Goal: Transaction & Acquisition: Purchase product/service

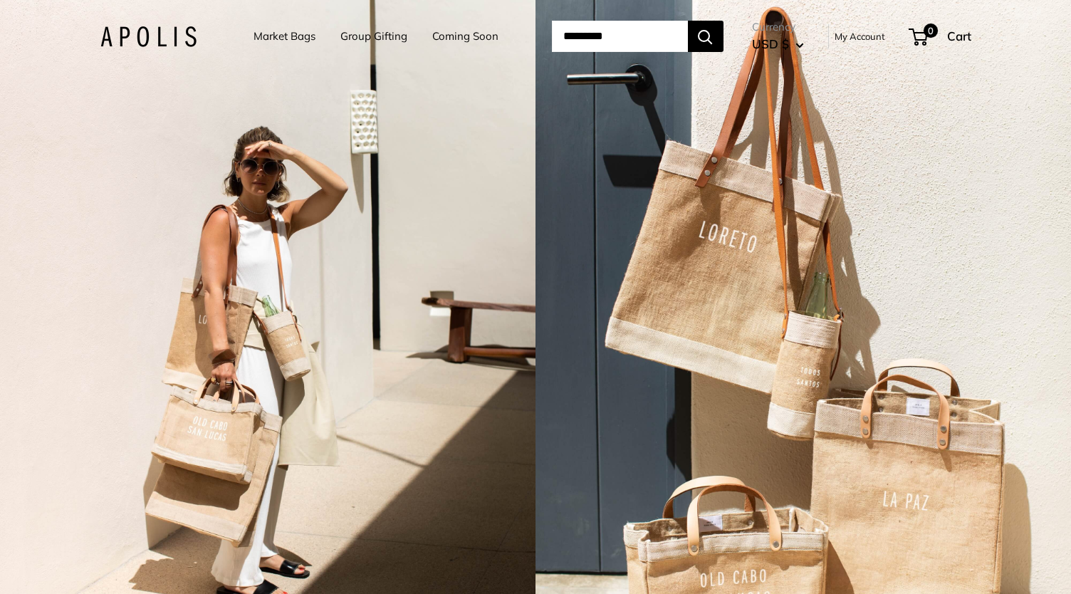
click at [866, 33] on link "My Account" at bounding box center [859, 36] width 51 height 17
click at [457, 36] on link "Coming Soon" at bounding box center [465, 36] width 66 height 20
click at [286, 43] on link "Market Bags" at bounding box center [284, 36] width 62 height 20
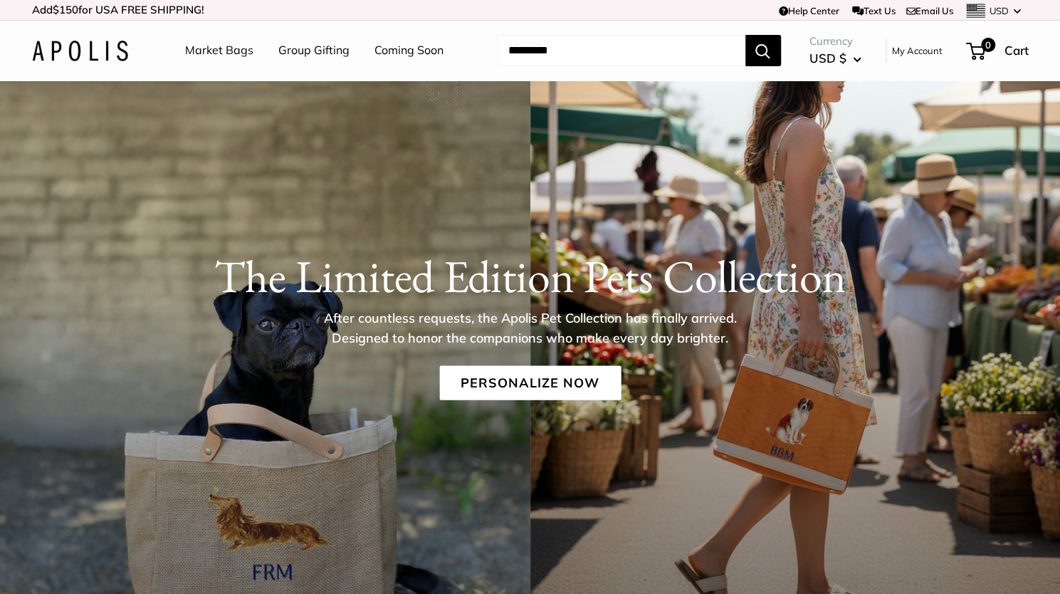
click at [88, 53] on img at bounding box center [80, 51] width 96 height 21
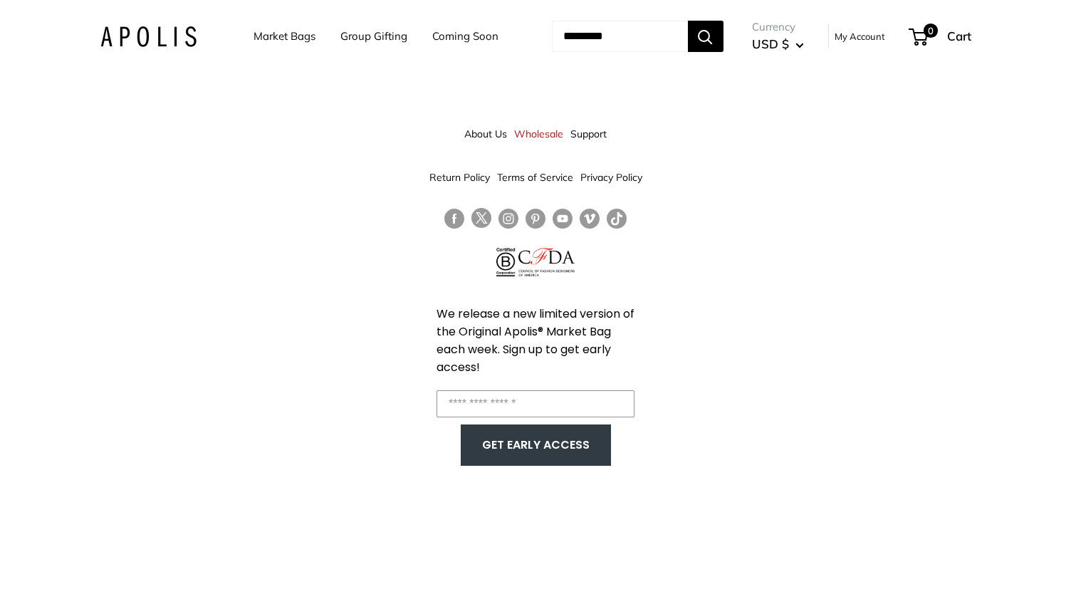
click at [278, 33] on link "Market Bags" at bounding box center [284, 36] width 62 height 20
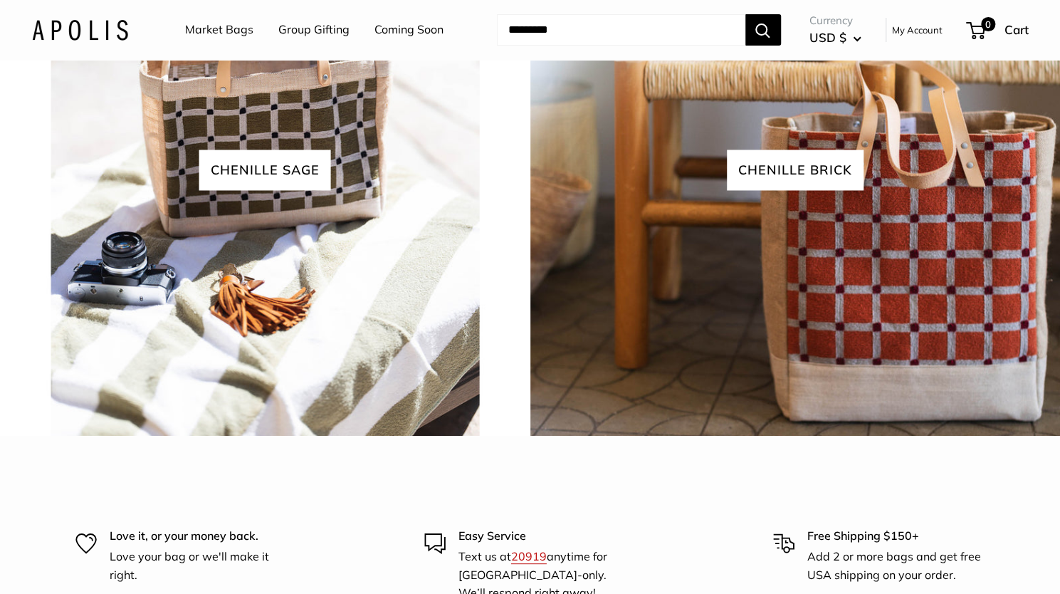
scroll to position [3140, 0]
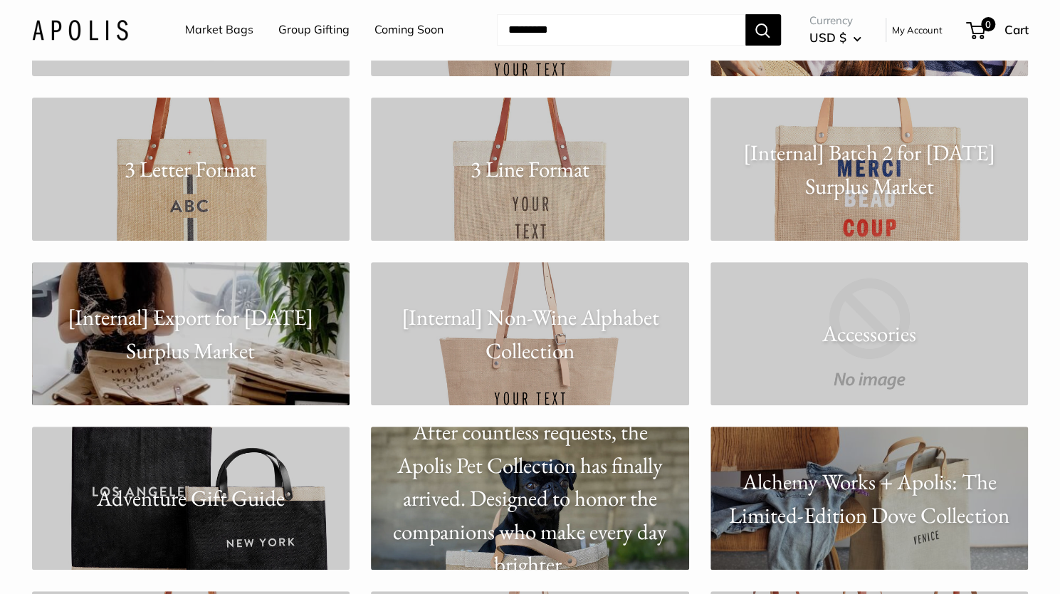
scroll to position [258, 0]
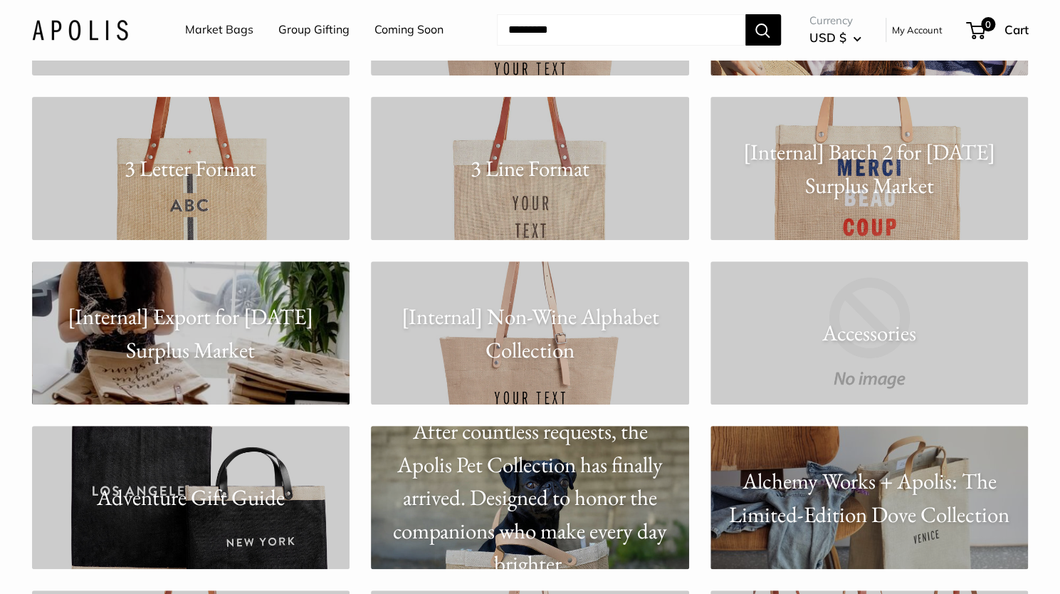
click at [568, 311] on p "[Internal] Non-Wine Alphabet Collection" at bounding box center [530, 333] width 318 height 66
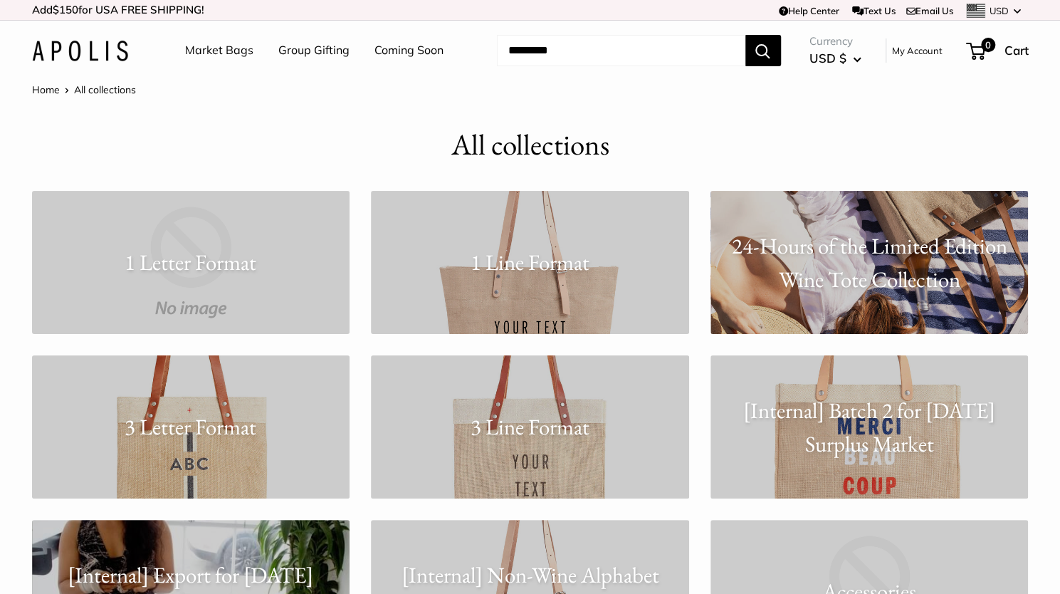
click at [54, 93] on link "Home" at bounding box center [46, 89] width 28 height 13
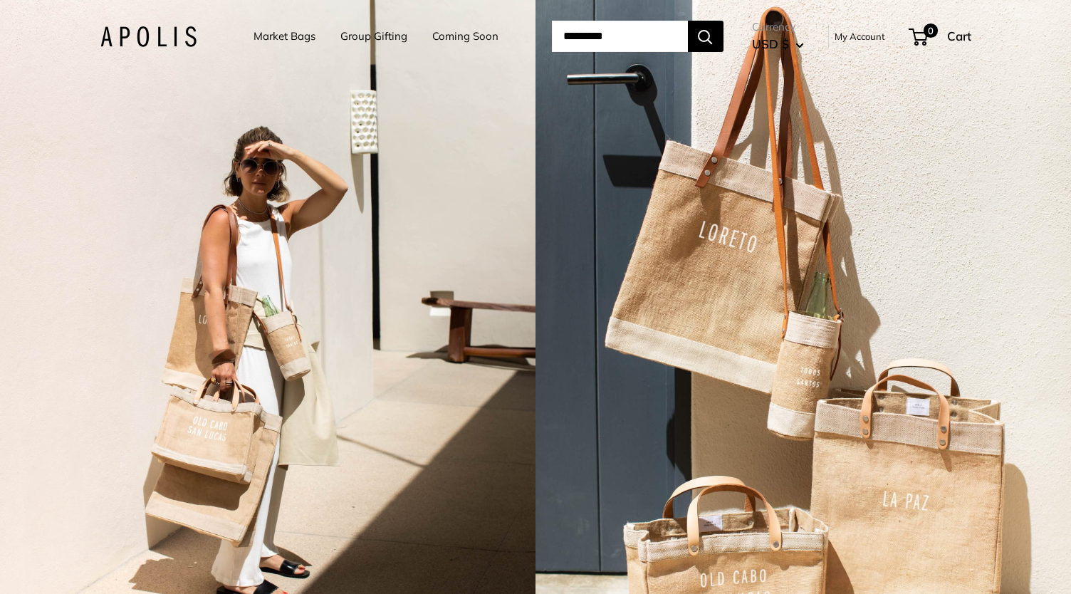
click at [273, 39] on link "Market Bags" at bounding box center [284, 36] width 62 height 20
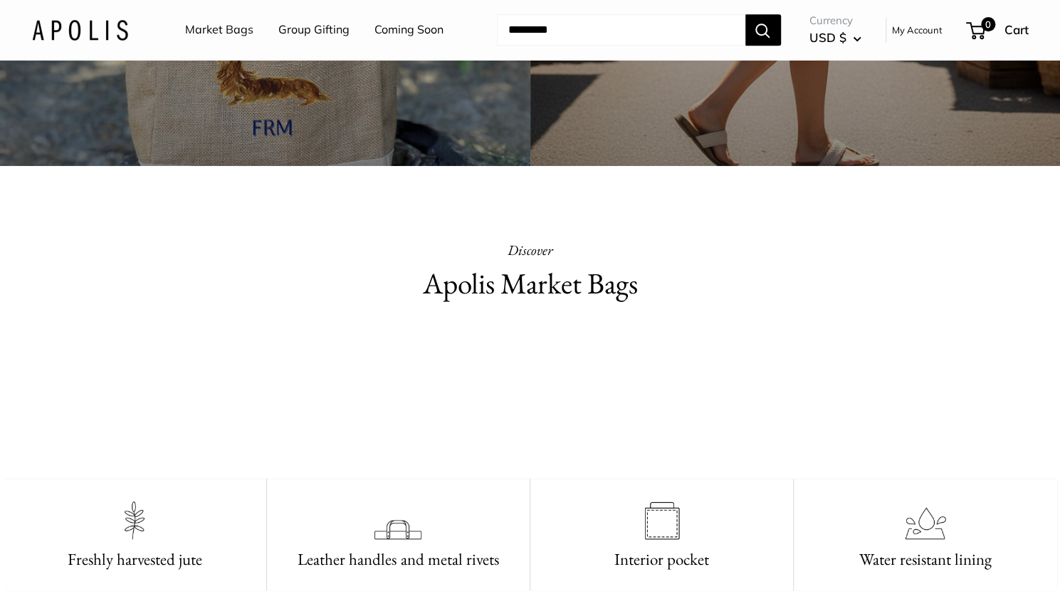
scroll to position [443, 0]
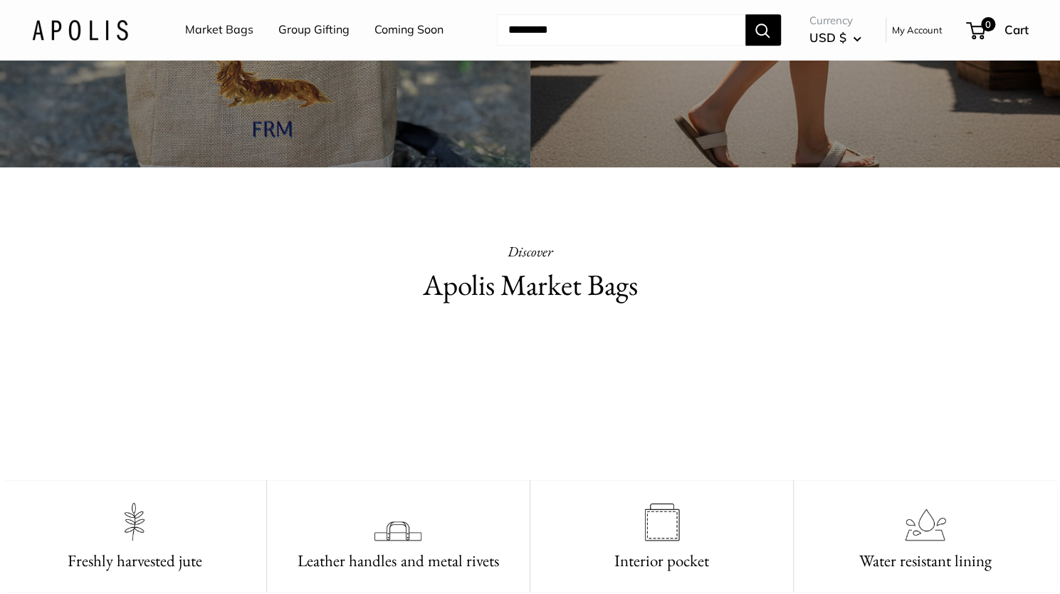
click at [526, 450] on video at bounding box center [531, 396] width 214 height 107
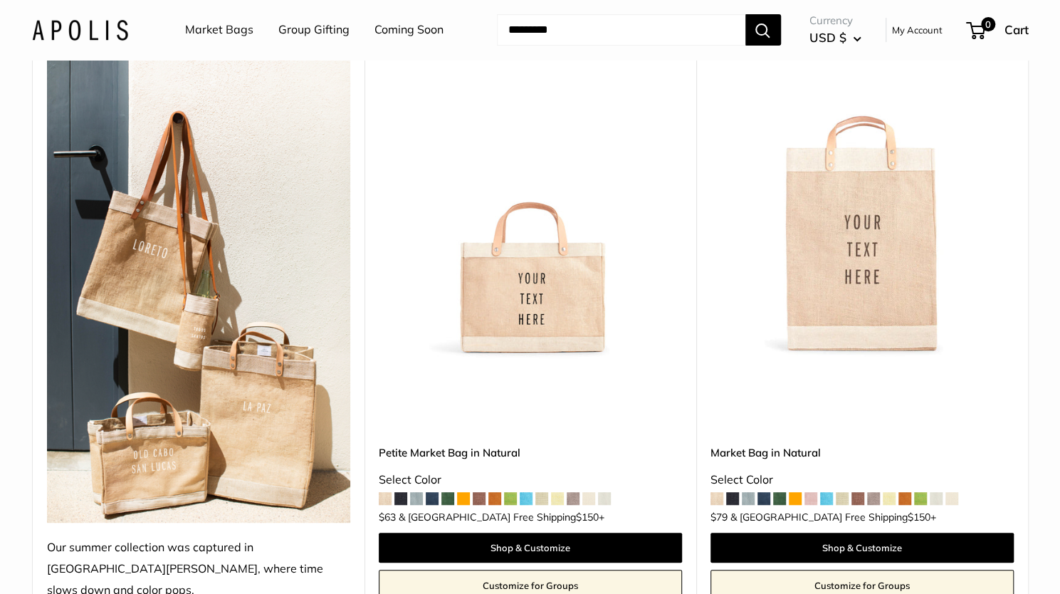
scroll to position [486, 0]
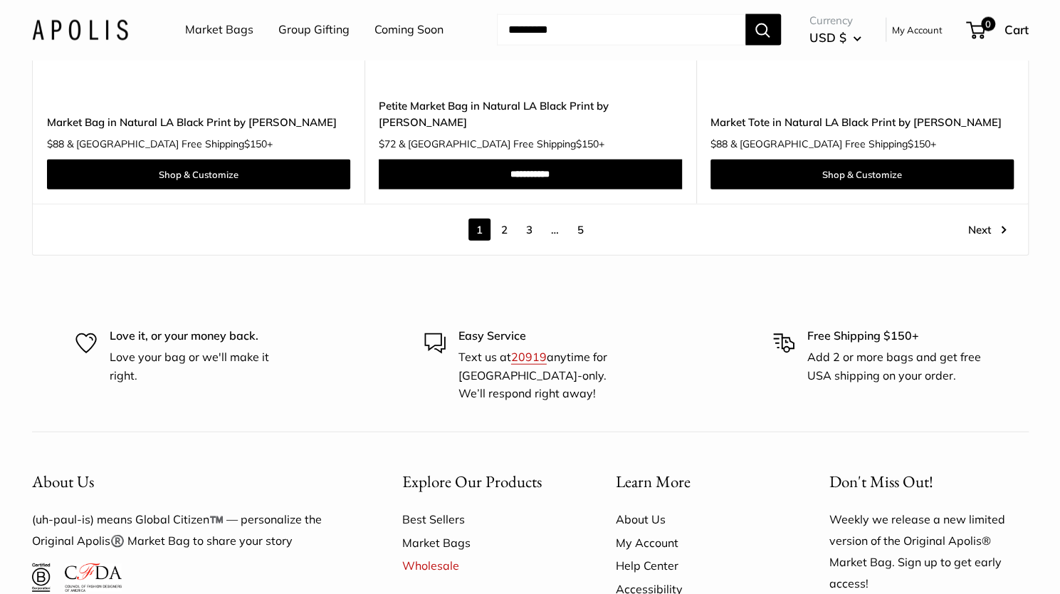
scroll to position [8281, 0]
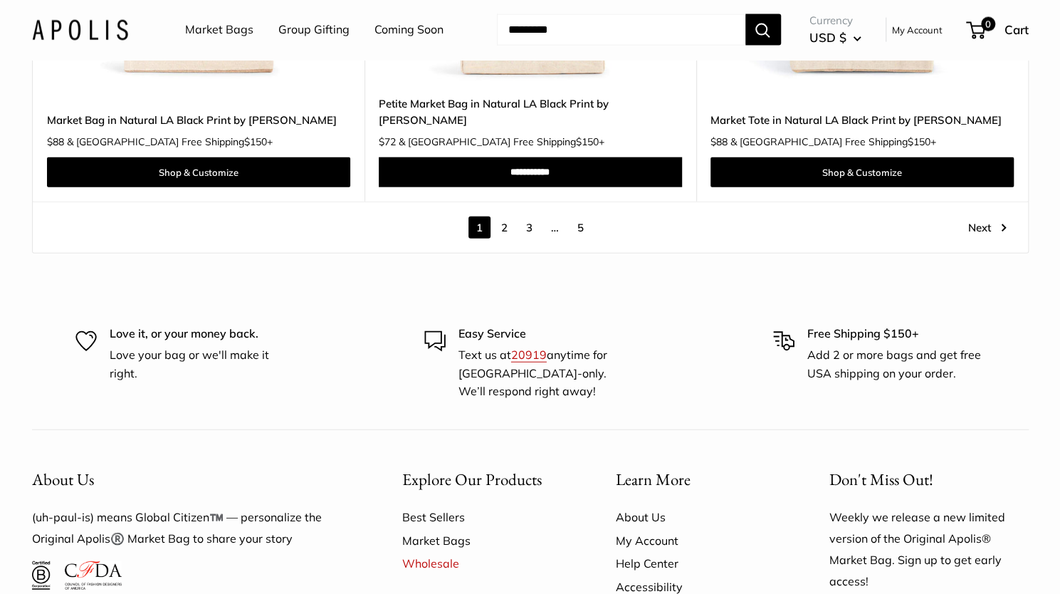
click at [510, 216] on link "2" at bounding box center [504, 227] width 22 height 22
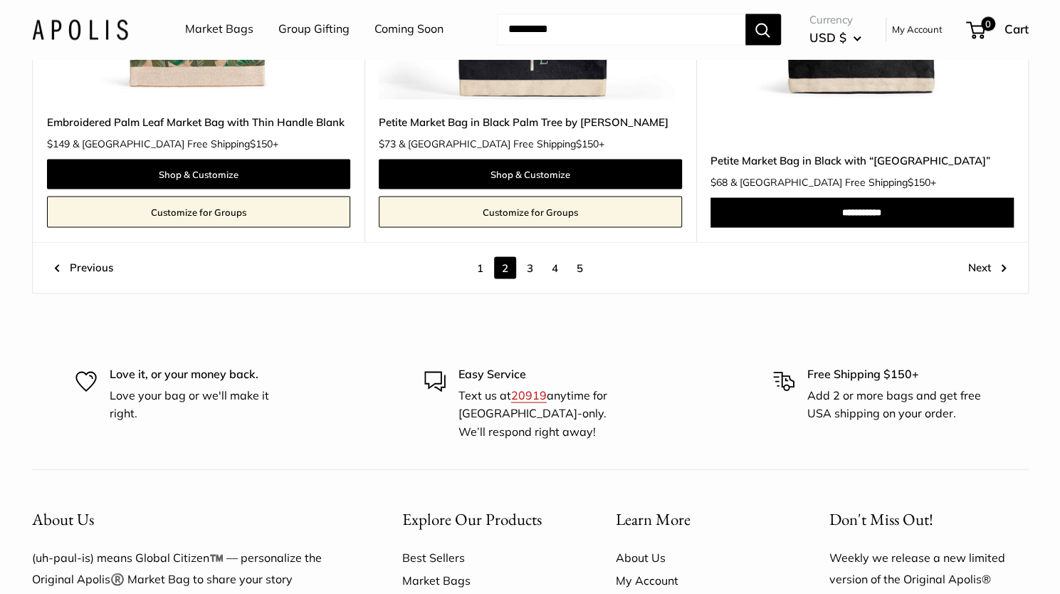
scroll to position [7929, 0]
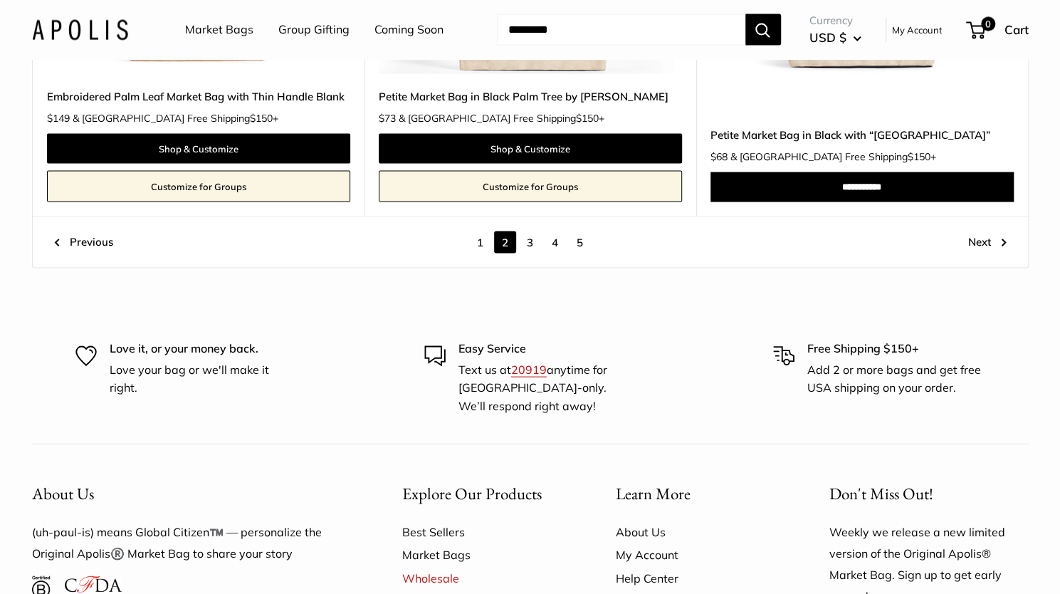
click at [530, 234] on link "3" at bounding box center [530, 242] width 22 height 22
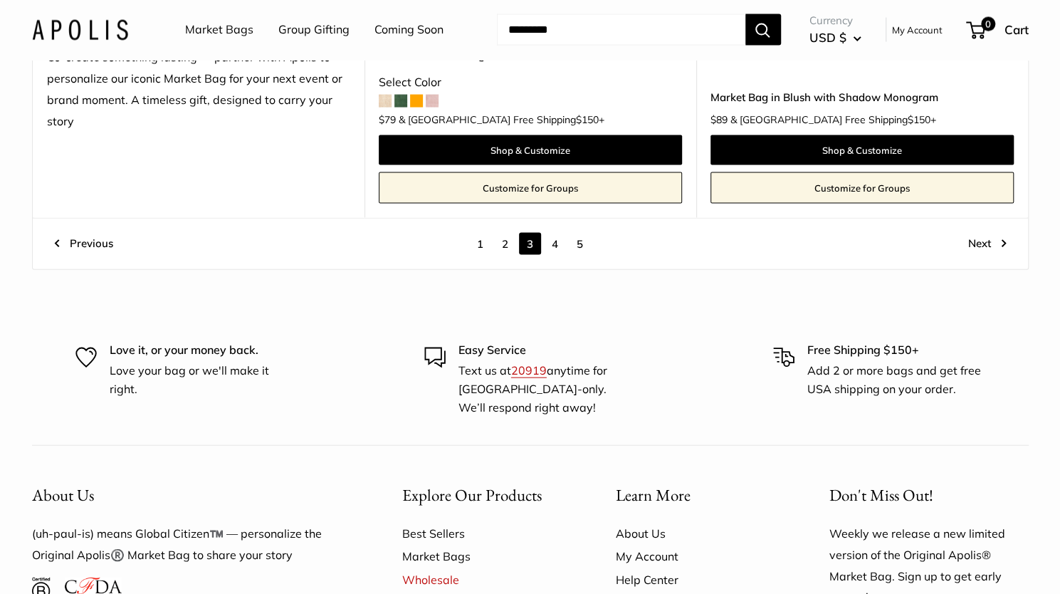
scroll to position [8083, 0]
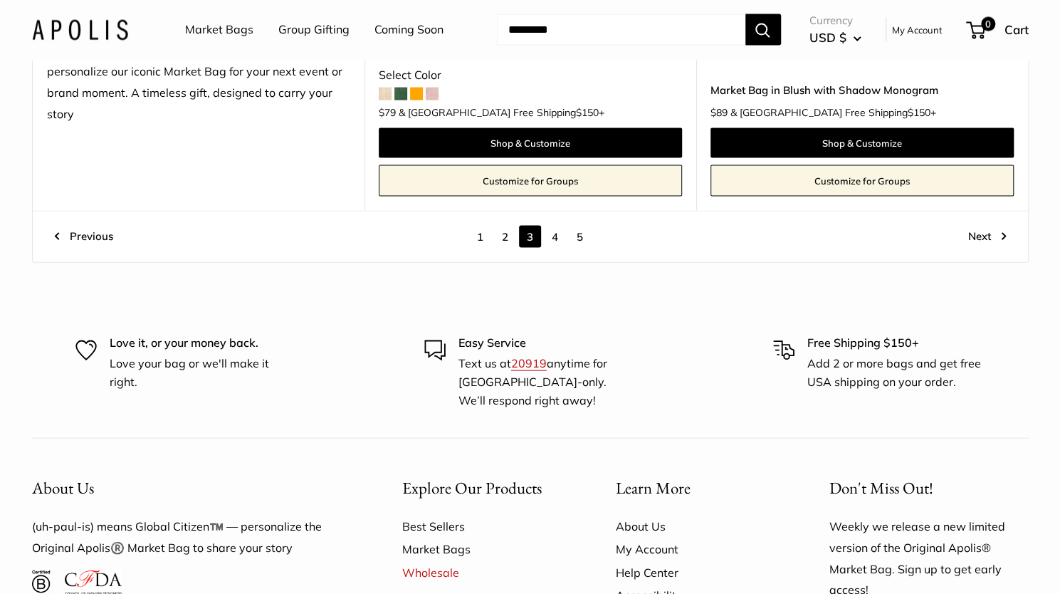
click at [552, 231] on link "4" at bounding box center [555, 237] width 22 height 22
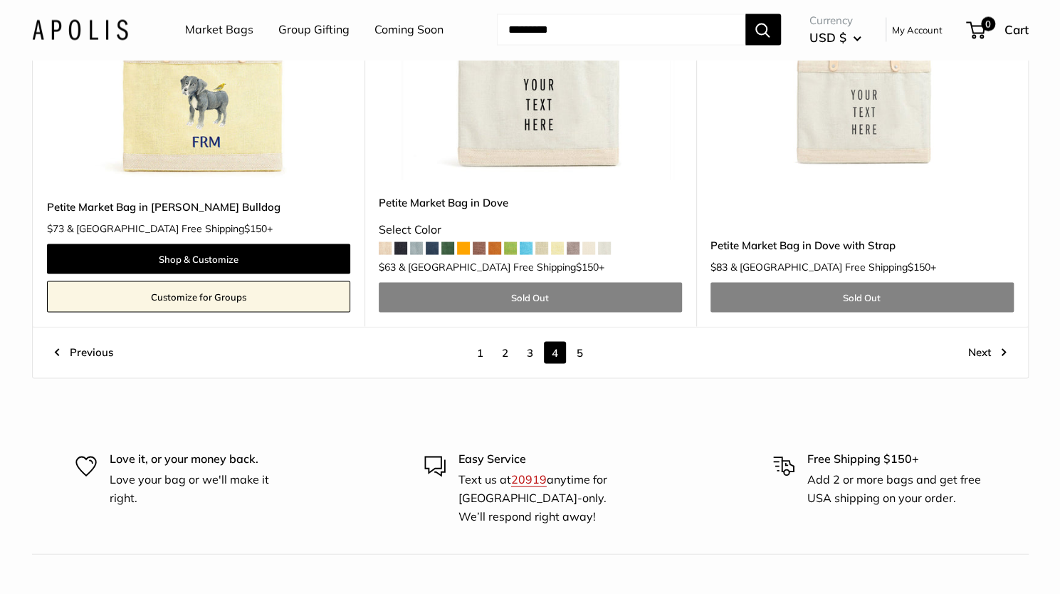
scroll to position [7962, 0]
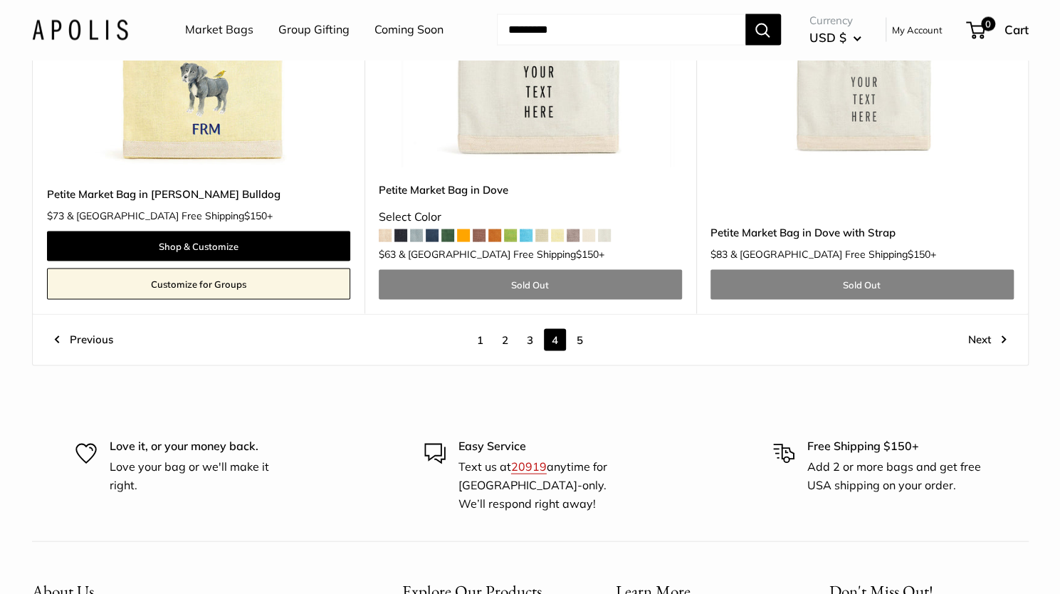
click at [585, 329] on link "5" at bounding box center [580, 340] width 22 height 22
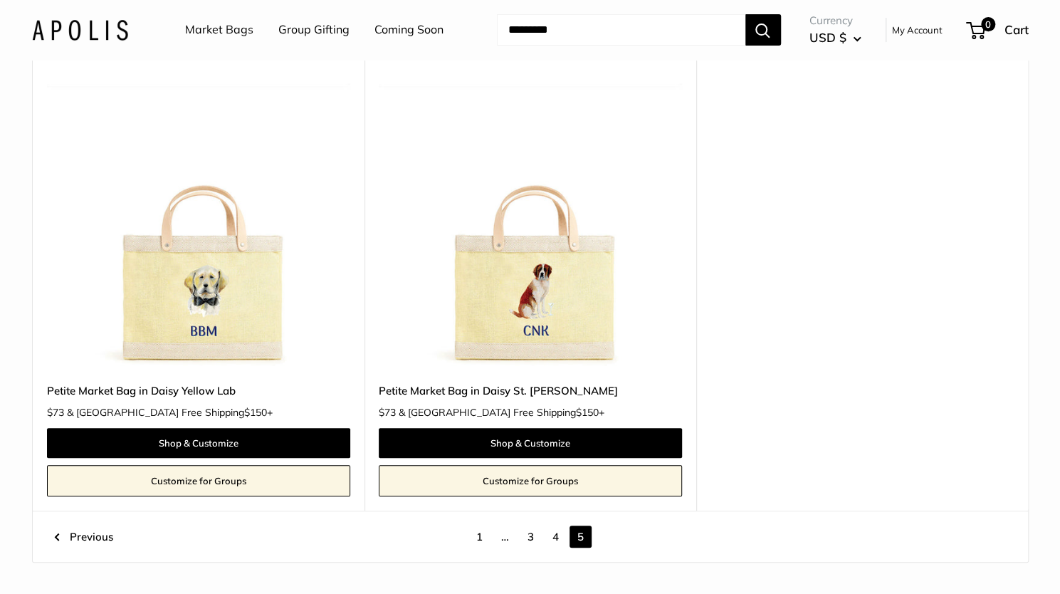
scroll to position [195, 0]
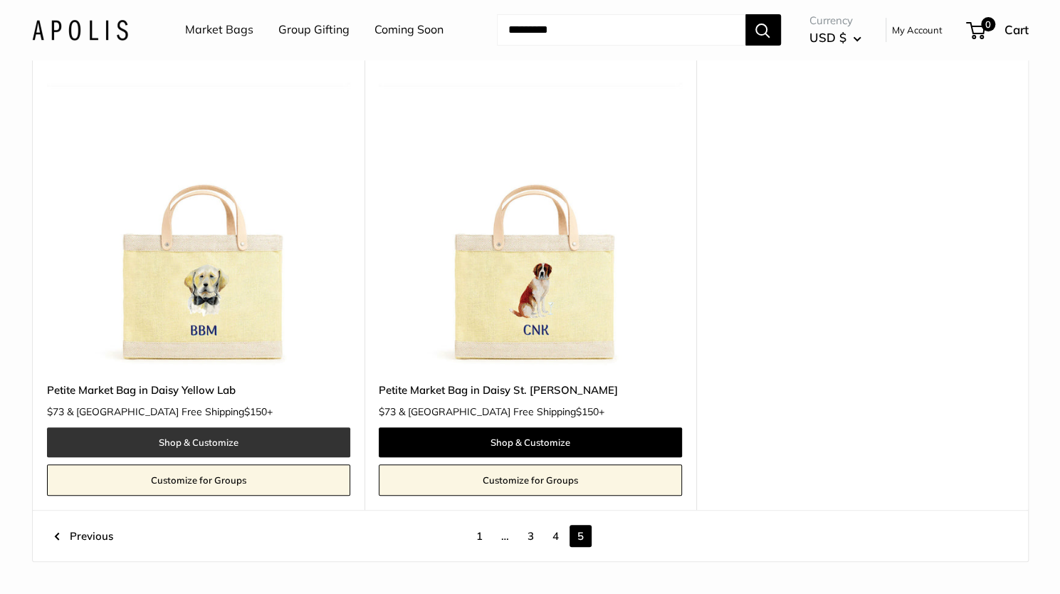
click at [205, 441] on link "Shop & Customize" at bounding box center [198, 442] width 303 height 30
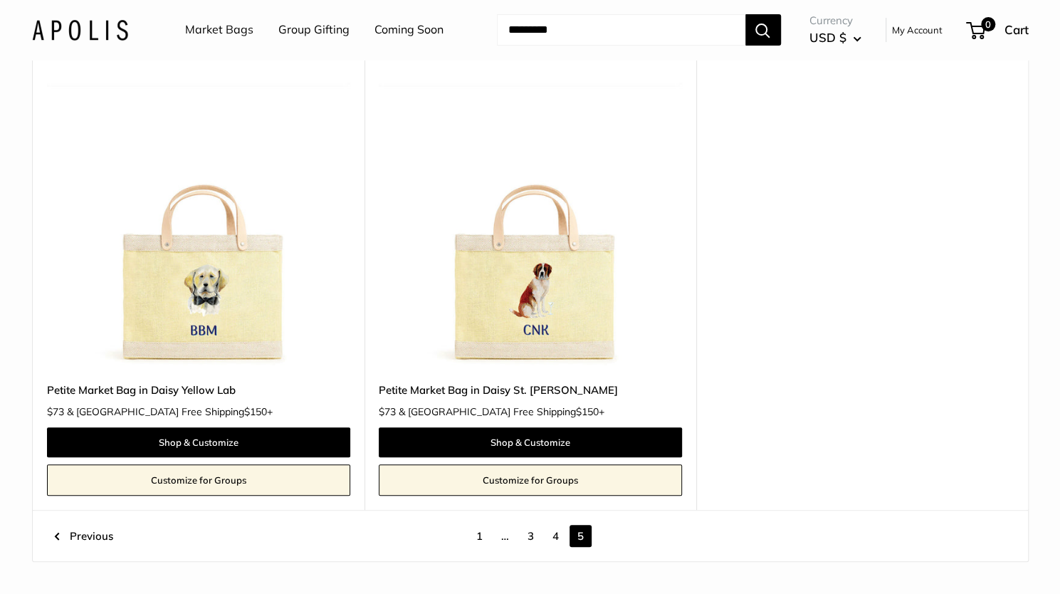
click at [527, 533] on link "3" at bounding box center [531, 536] width 22 height 22
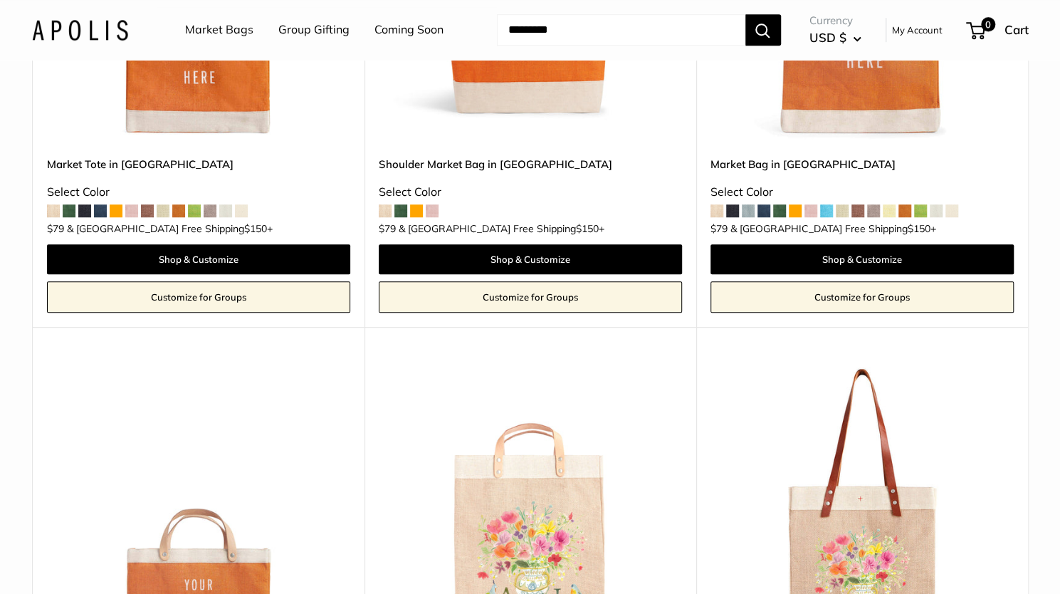
scroll to position [3817, 0]
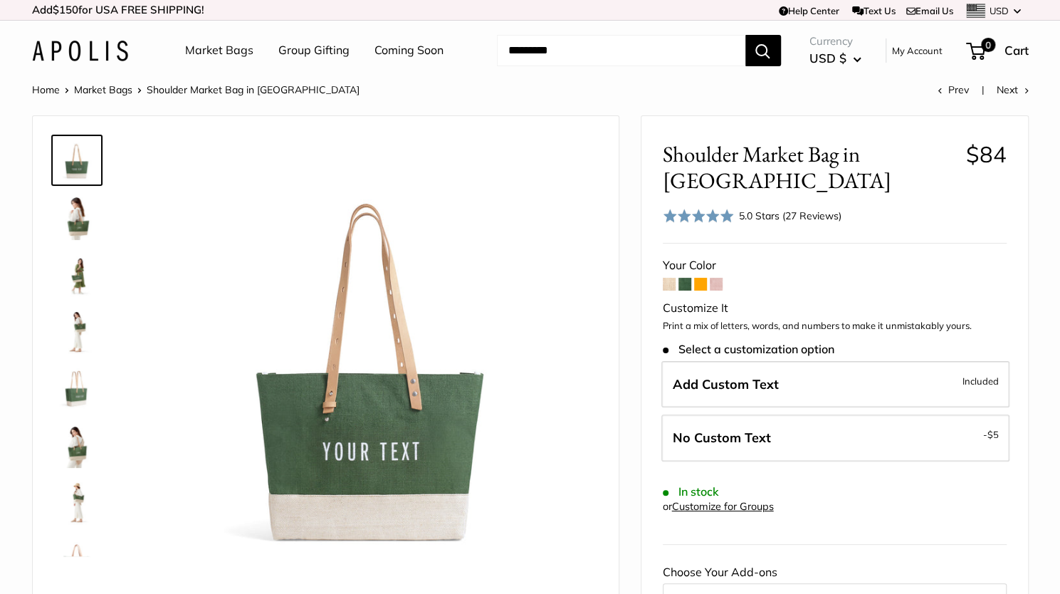
click at [663, 291] on form "Your Color Customize It Print a mix of letters, words, and numbers to make it u…" at bounding box center [835, 517] width 344 height 525
click at [668, 283] on span at bounding box center [669, 284] width 13 height 13
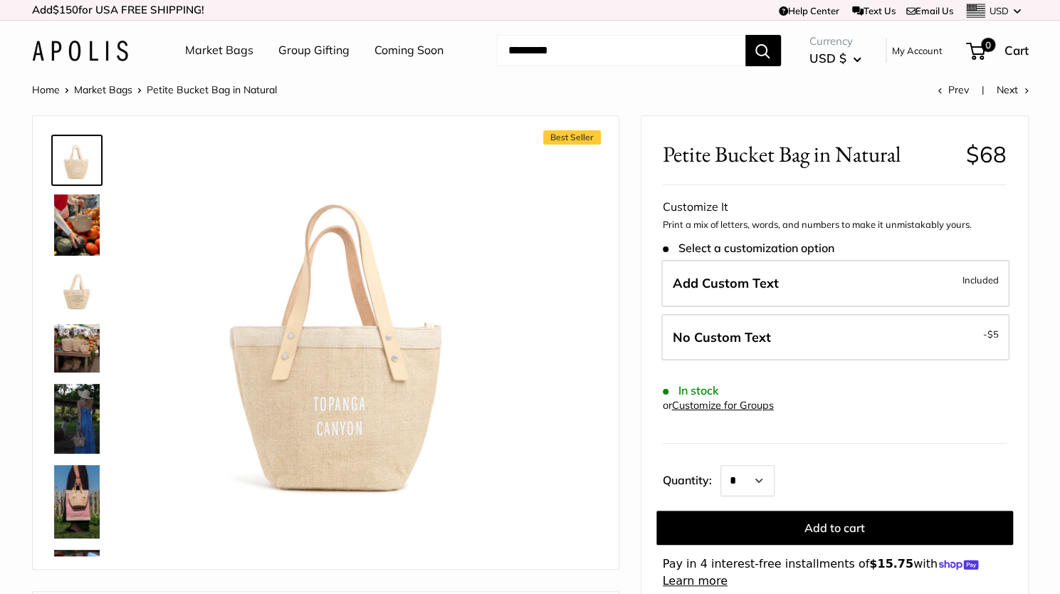
click at [68, 217] on img at bounding box center [77, 224] width 46 height 61
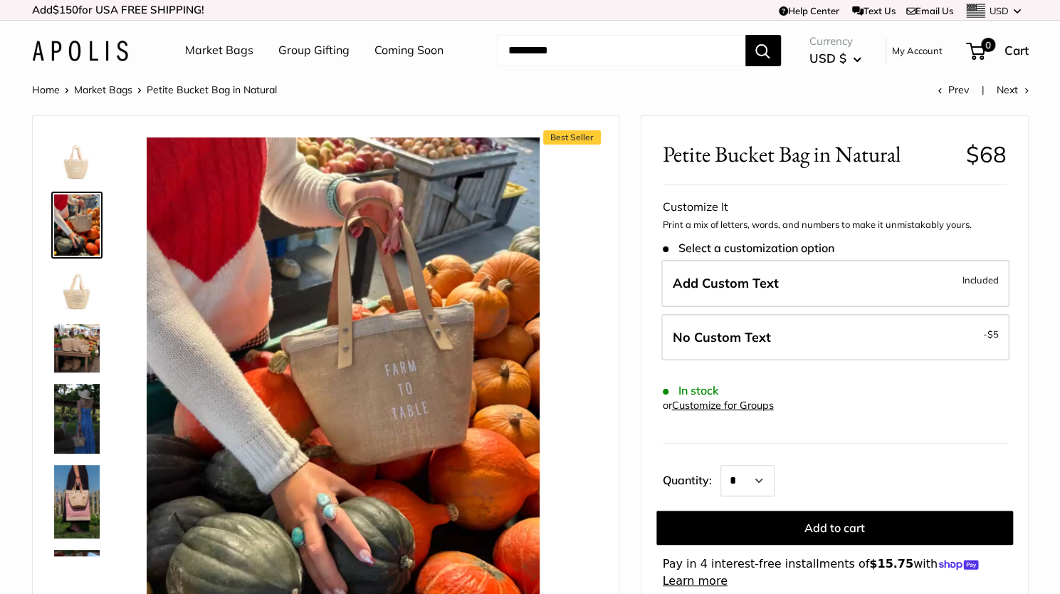
click at [79, 273] on img at bounding box center [77, 290] width 46 height 46
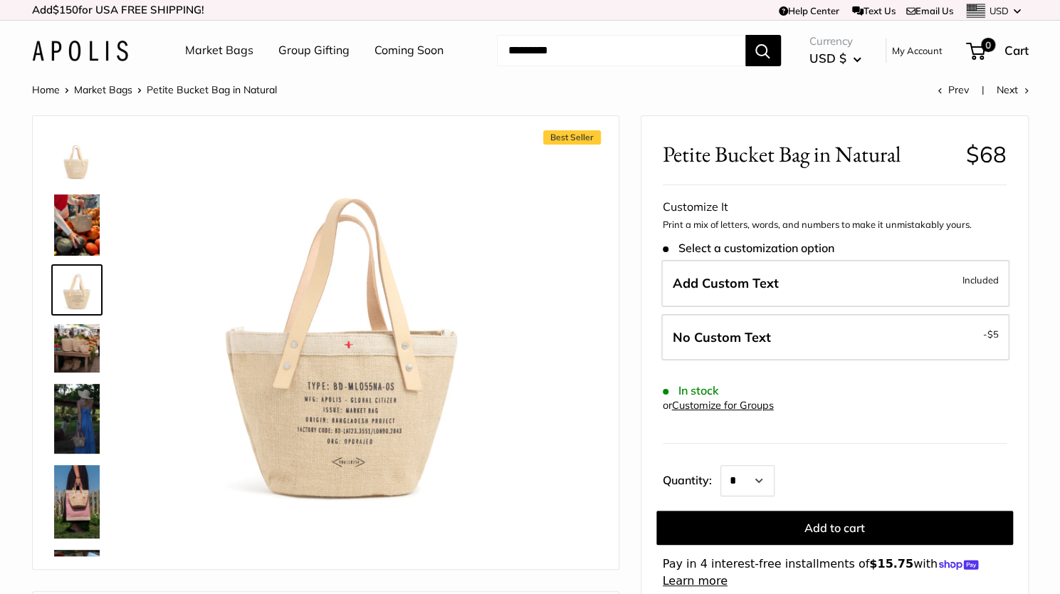
click at [77, 344] on img at bounding box center [77, 348] width 46 height 48
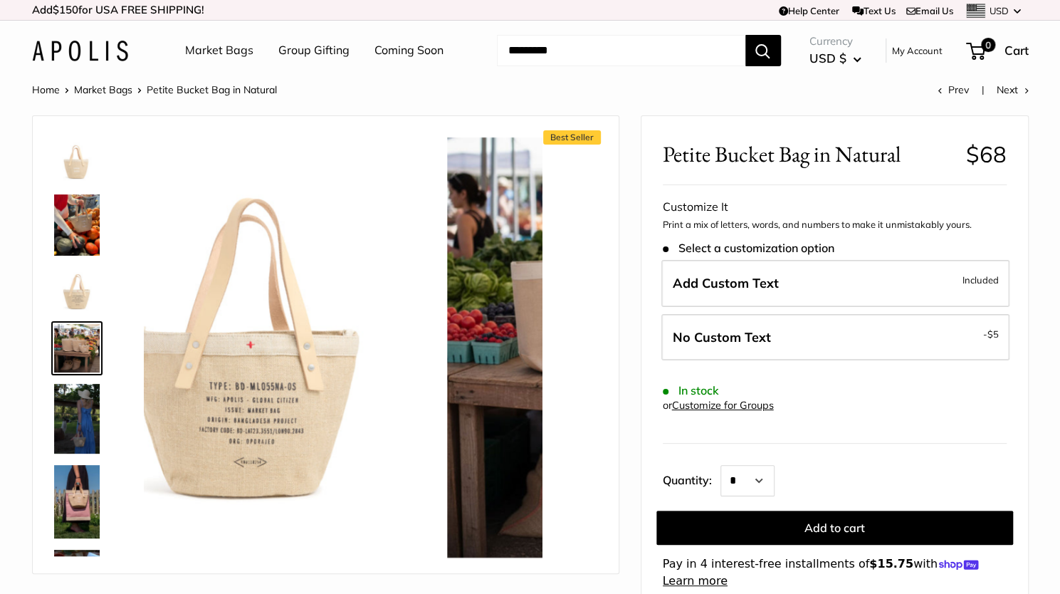
scroll to position [4, 0]
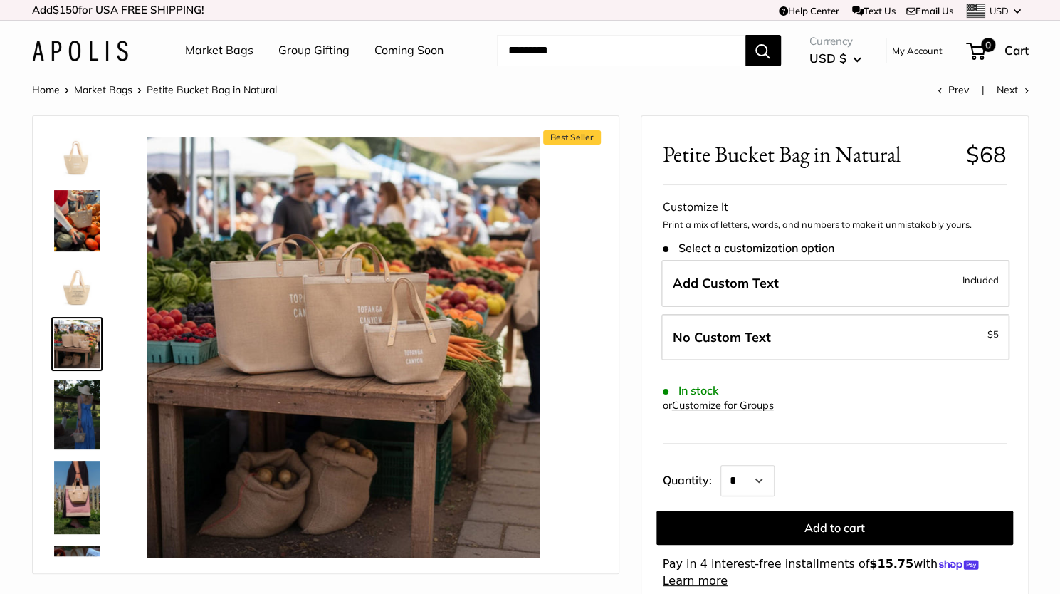
click at [82, 408] on img at bounding box center [77, 413] width 46 height 69
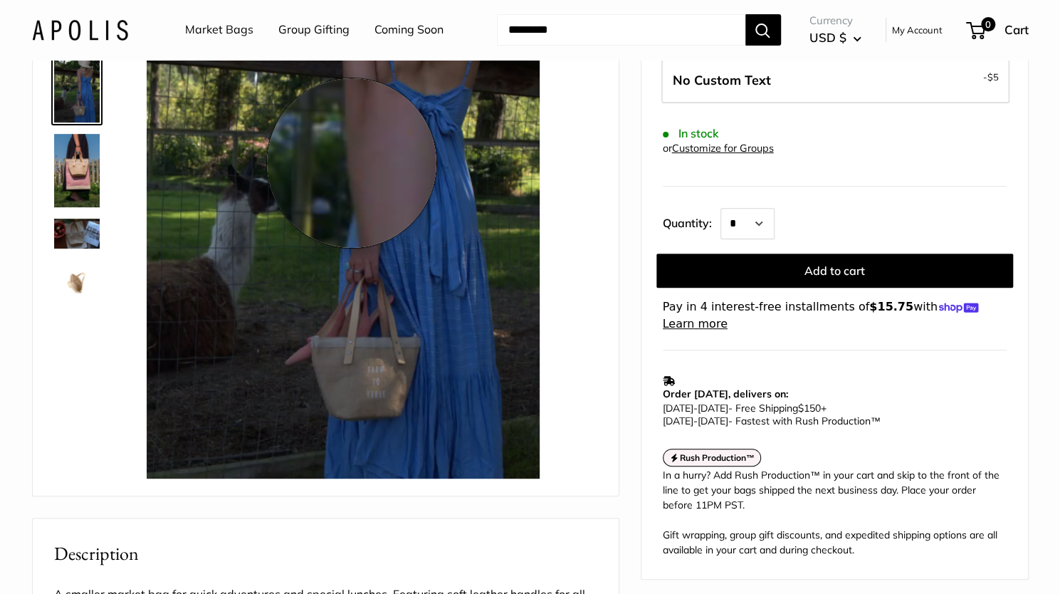
scroll to position [246, 0]
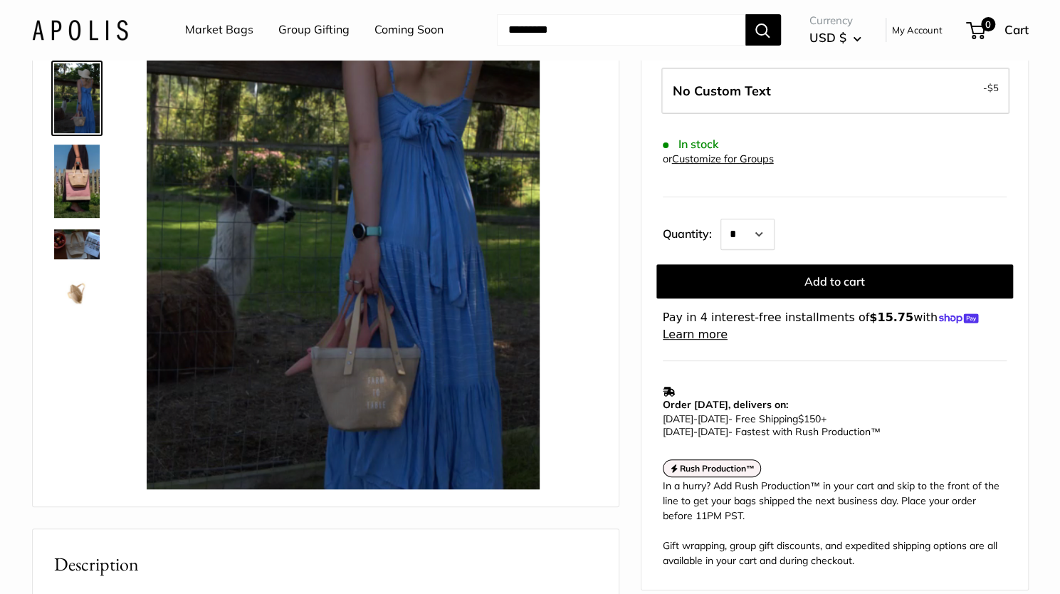
click at [70, 179] on img at bounding box center [77, 180] width 46 height 73
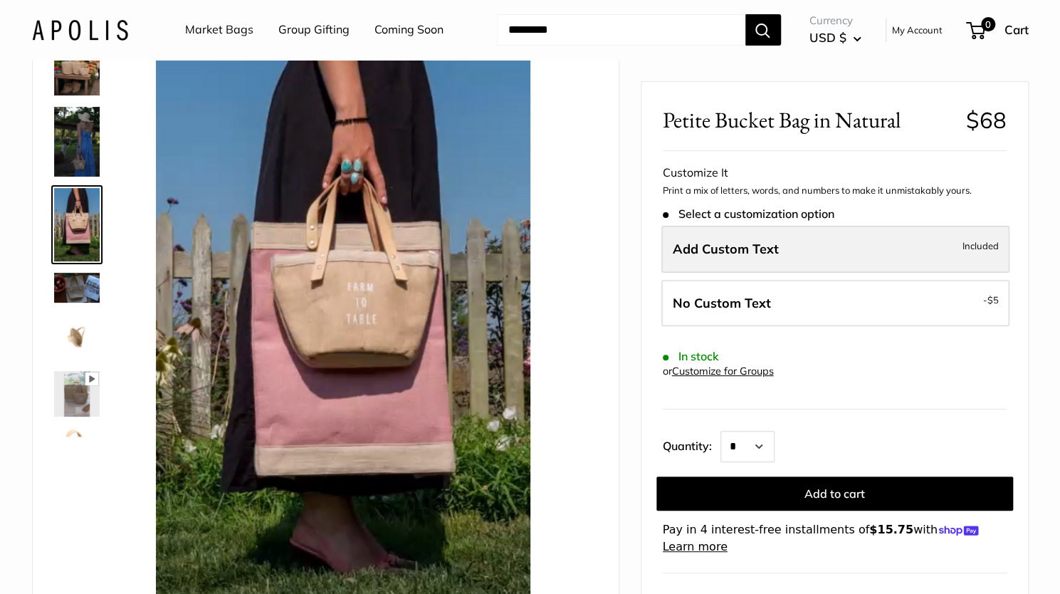
scroll to position [0, 0]
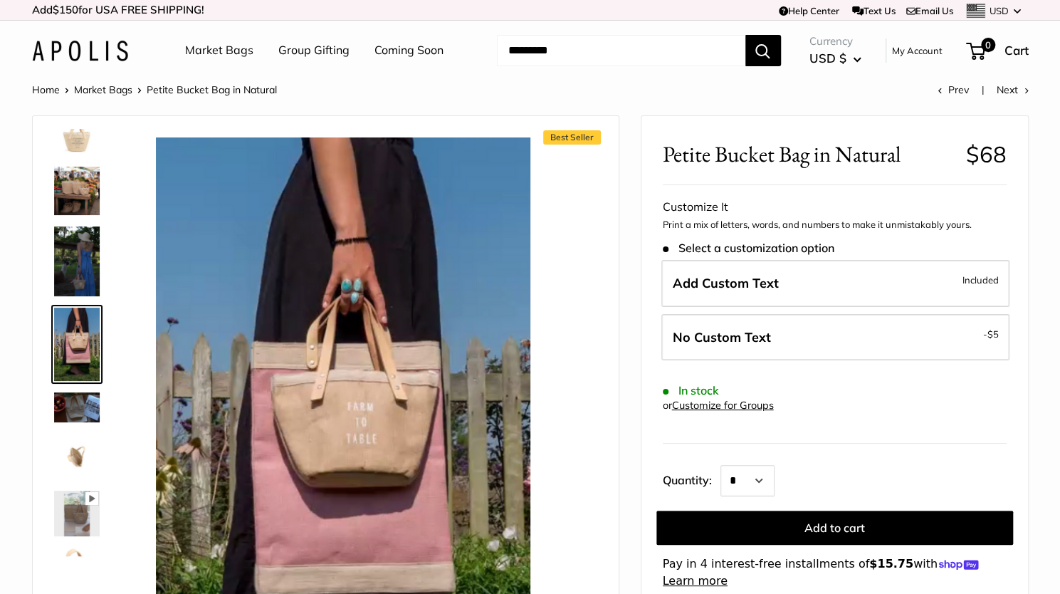
click at [70, 437] on img at bounding box center [77, 456] width 46 height 46
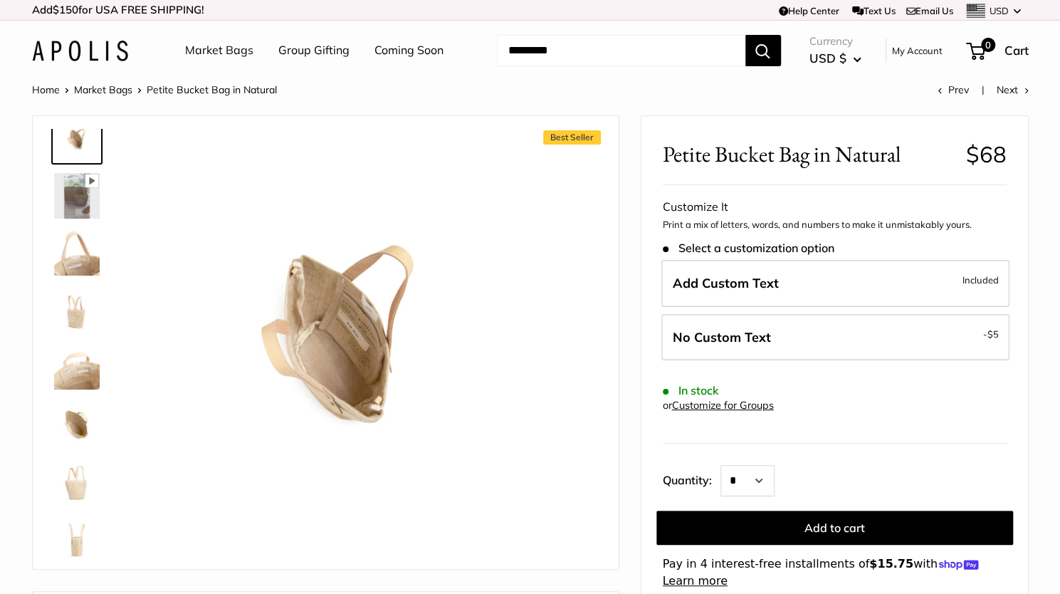
scroll to position [487, 0]
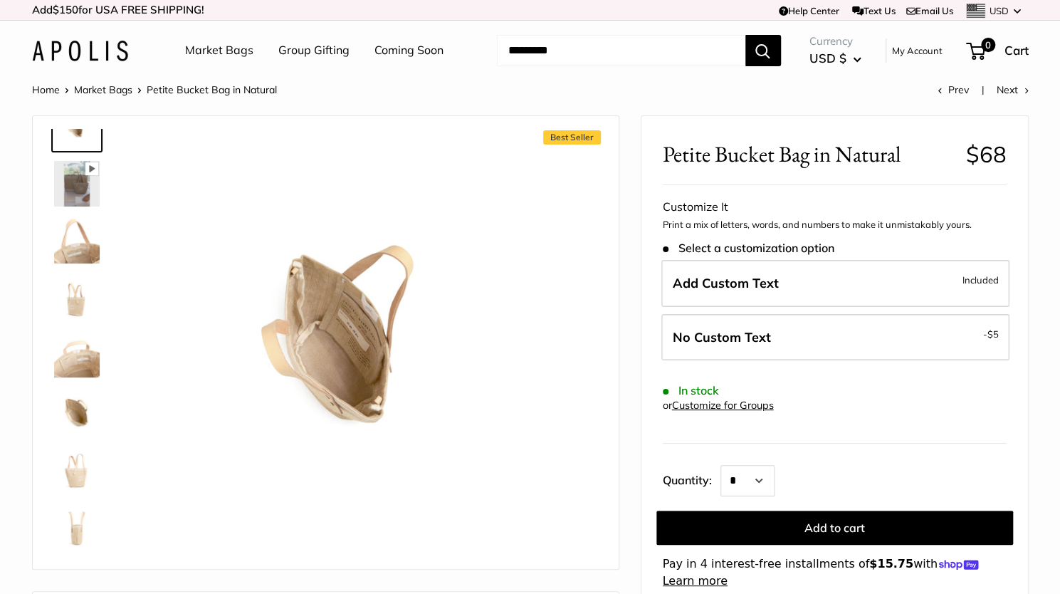
click at [68, 473] on img at bounding box center [77, 469] width 46 height 46
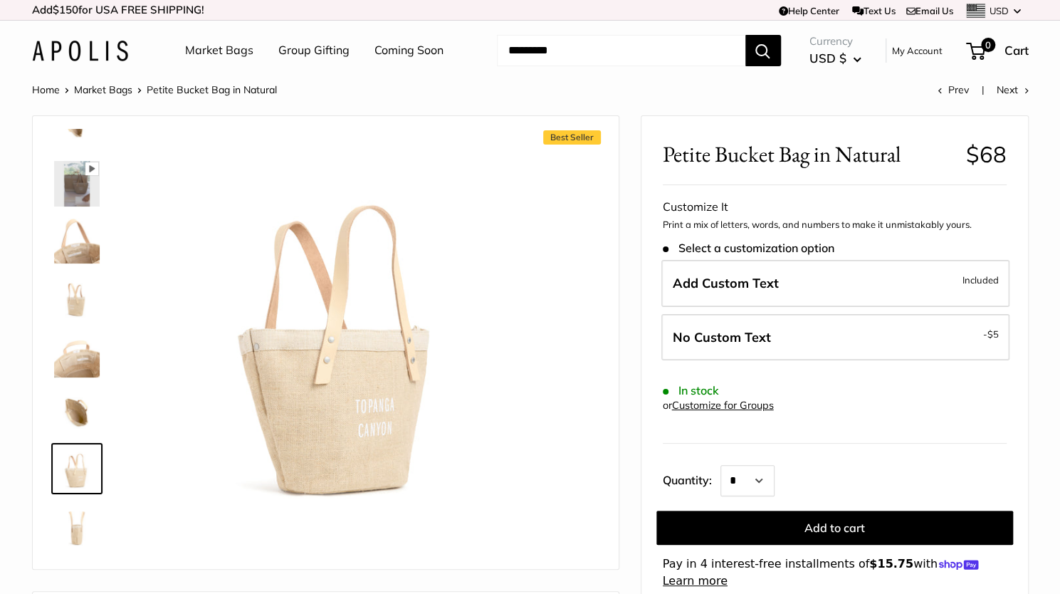
click at [77, 289] on img at bounding box center [77, 298] width 46 height 46
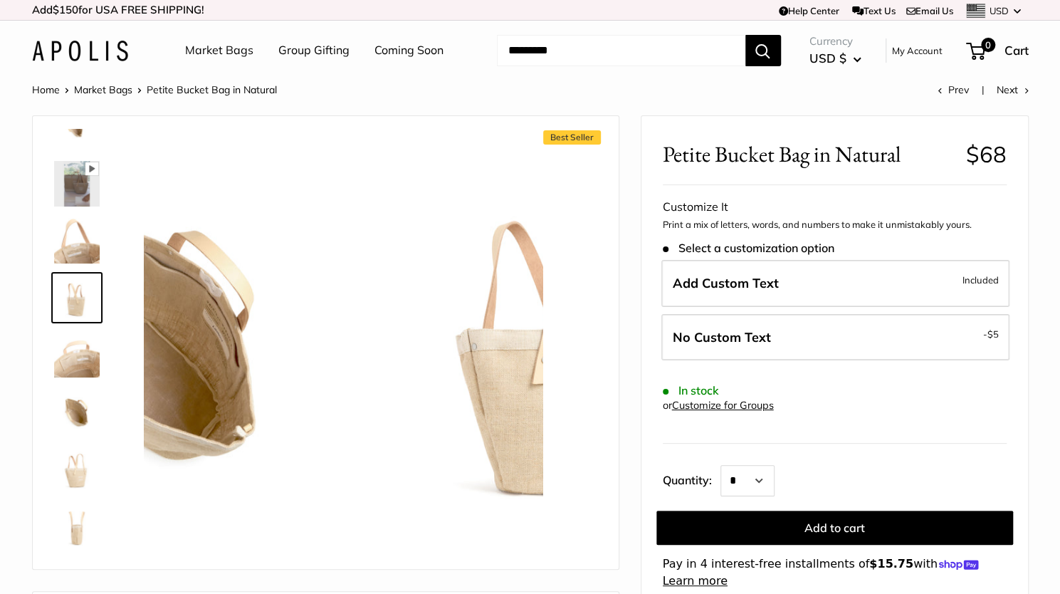
scroll to position [441, 0]
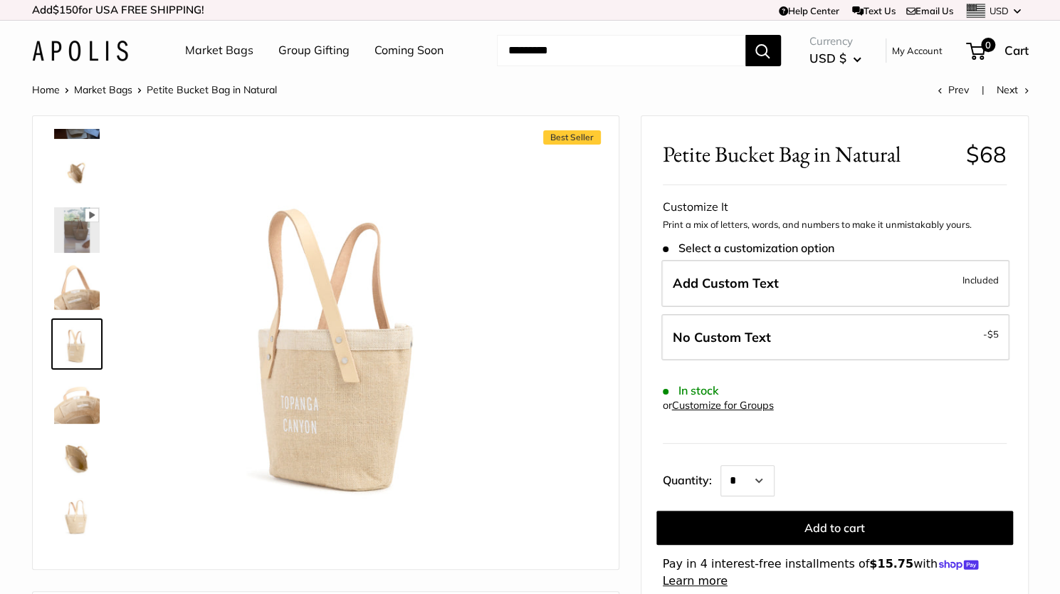
click at [90, 228] on img at bounding box center [77, 230] width 46 height 46
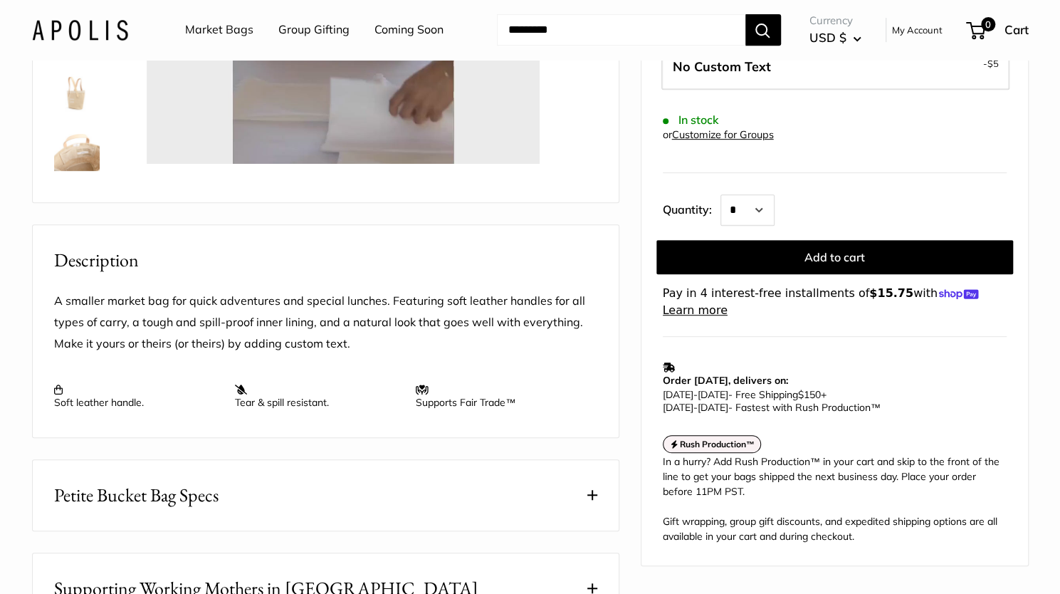
scroll to position [434, 0]
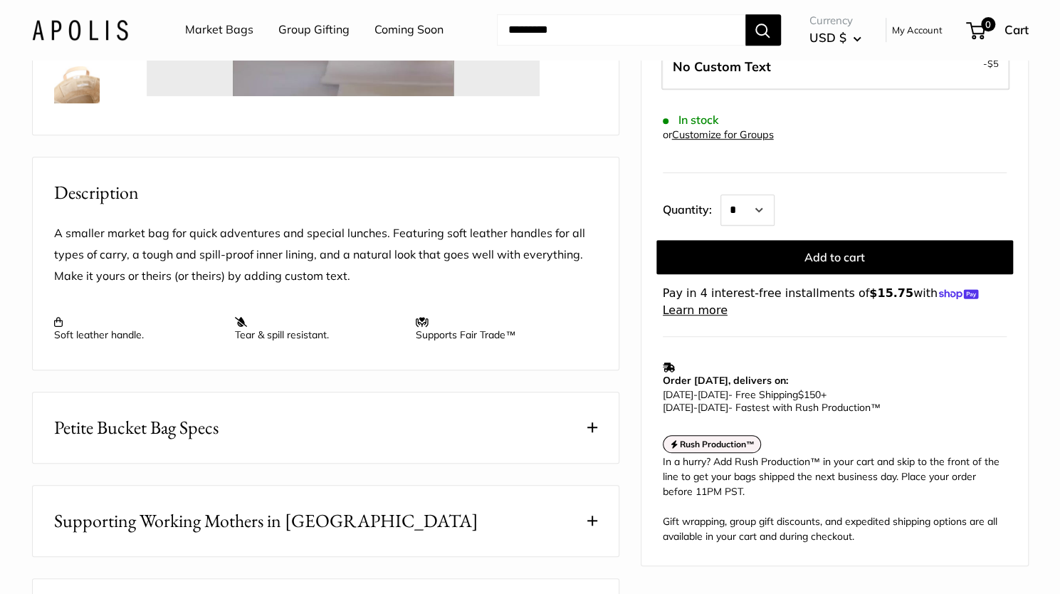
click at [591, 427] on span at bounding box center [592, 427] width 10 height 10
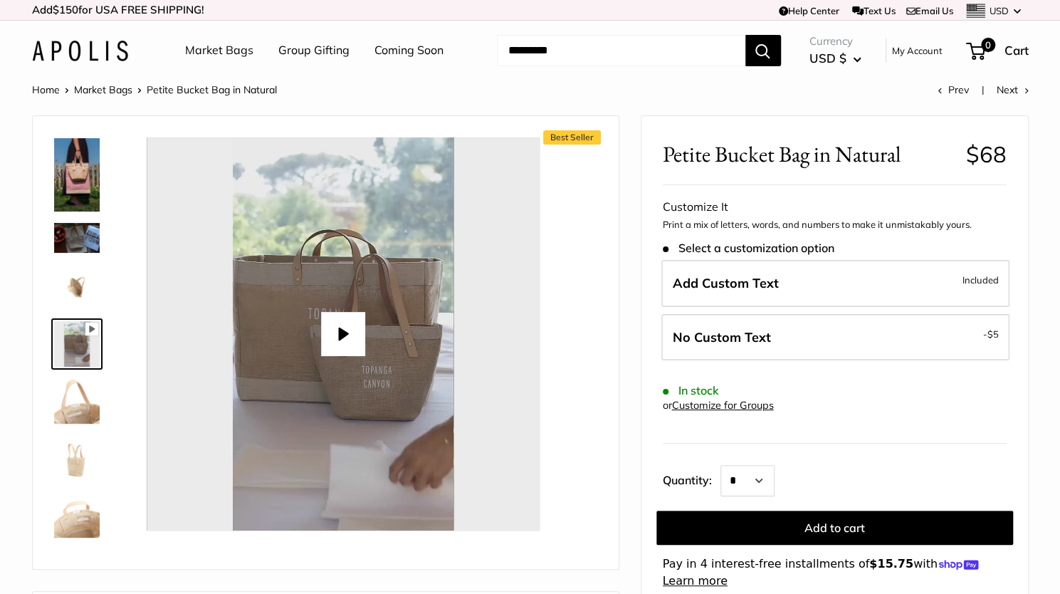
scroll to position [50, 0]
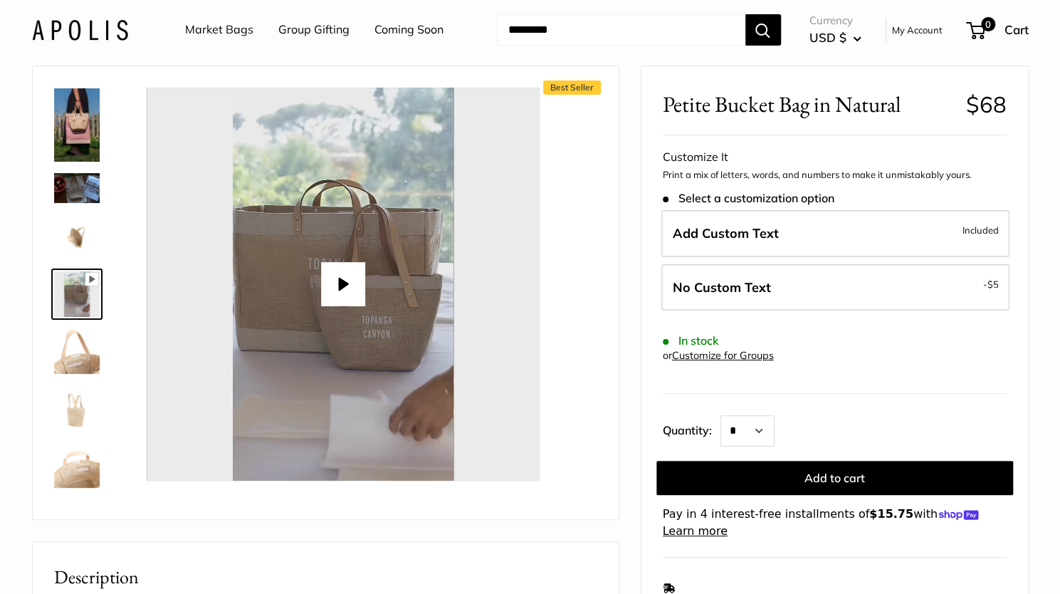
click at [347, 283] on button "Play" at bounding box center [343, 284] width 44 height 44
type input "*"
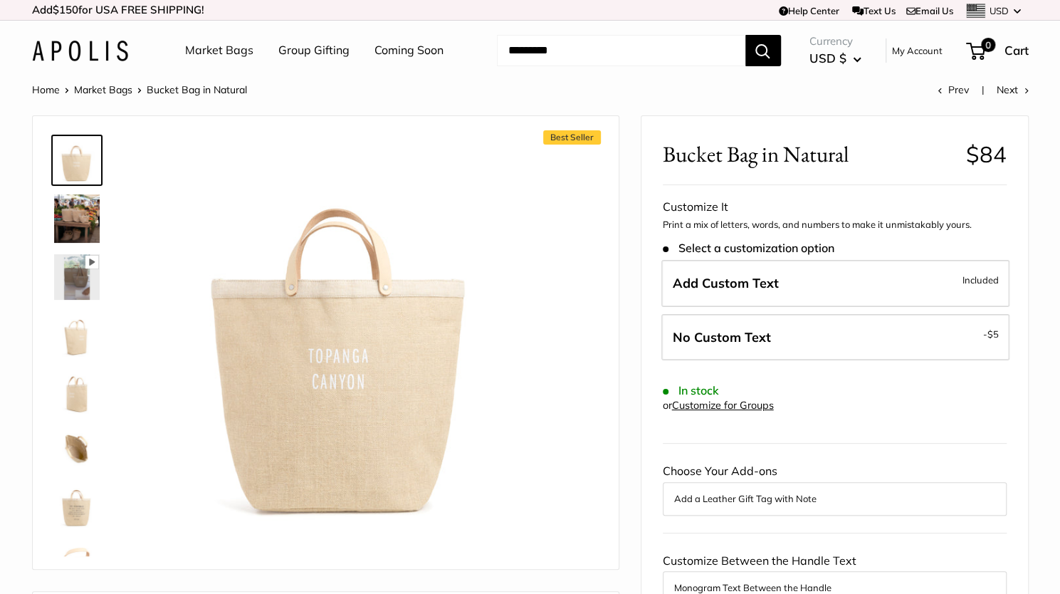
click at [75, 209] on img at bounding box center [77, 218] width 46 height 48
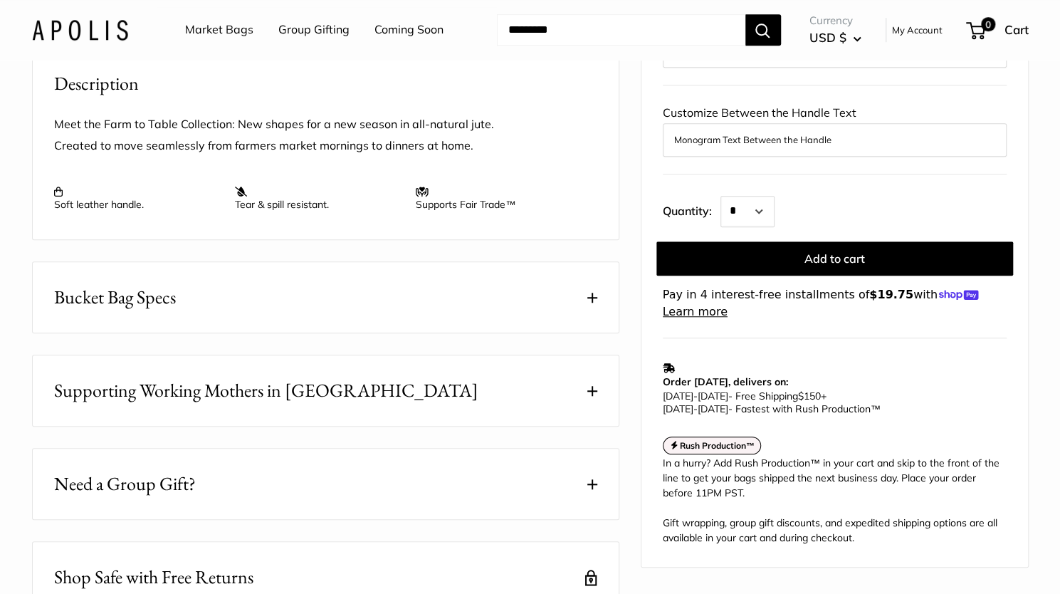
scroll to position [548, 0]
click at [592, 302] on span at bounding box center [592, 297] width 10 height 10
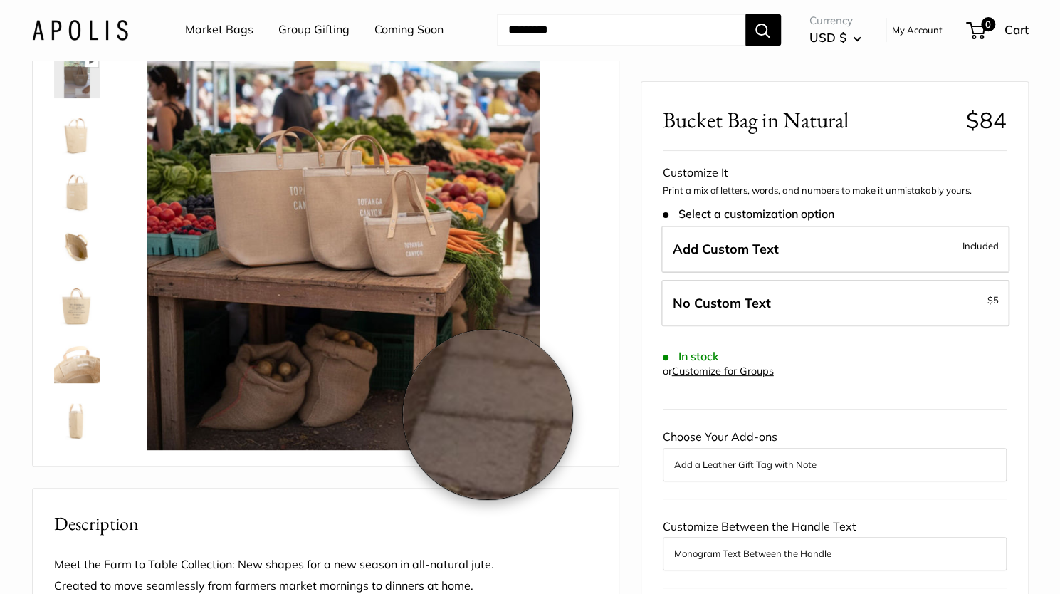
scroll to position [107, 0]
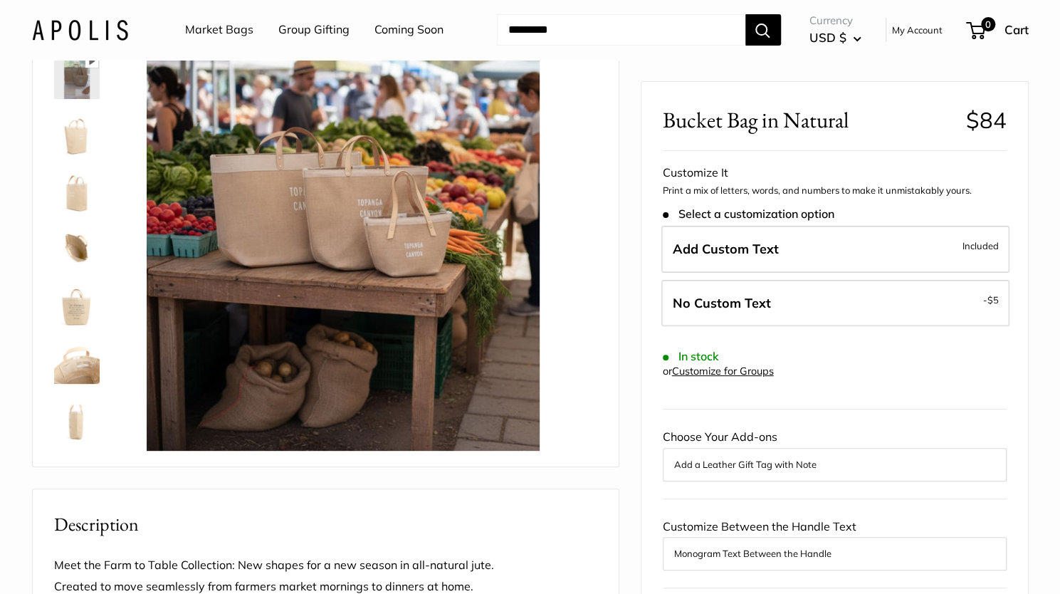
click at [80, 137] on img at bounding box center [77, 133] width 46 height 46
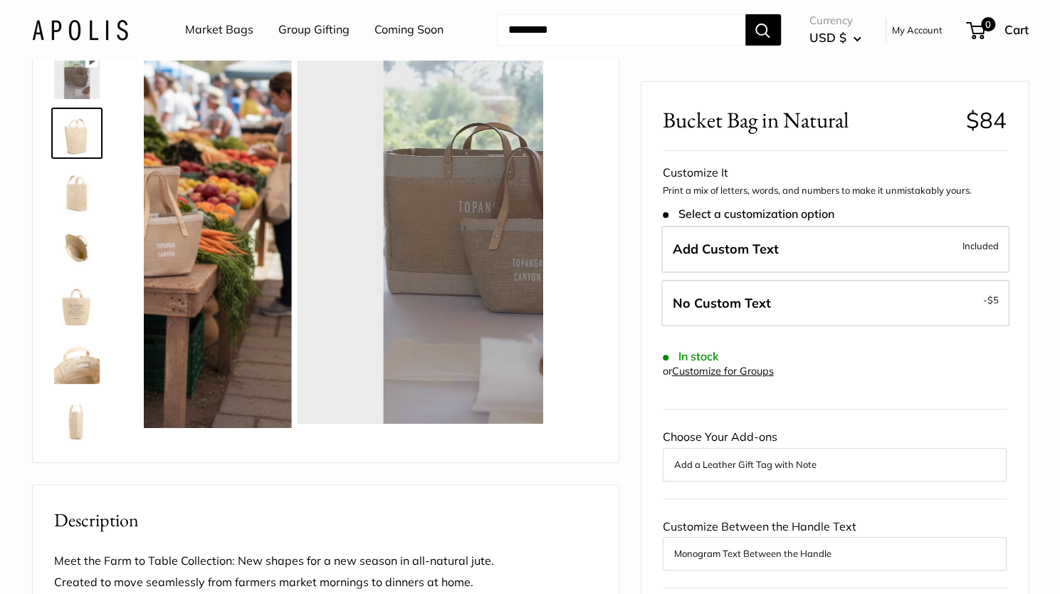
scroll to position [0, 0]
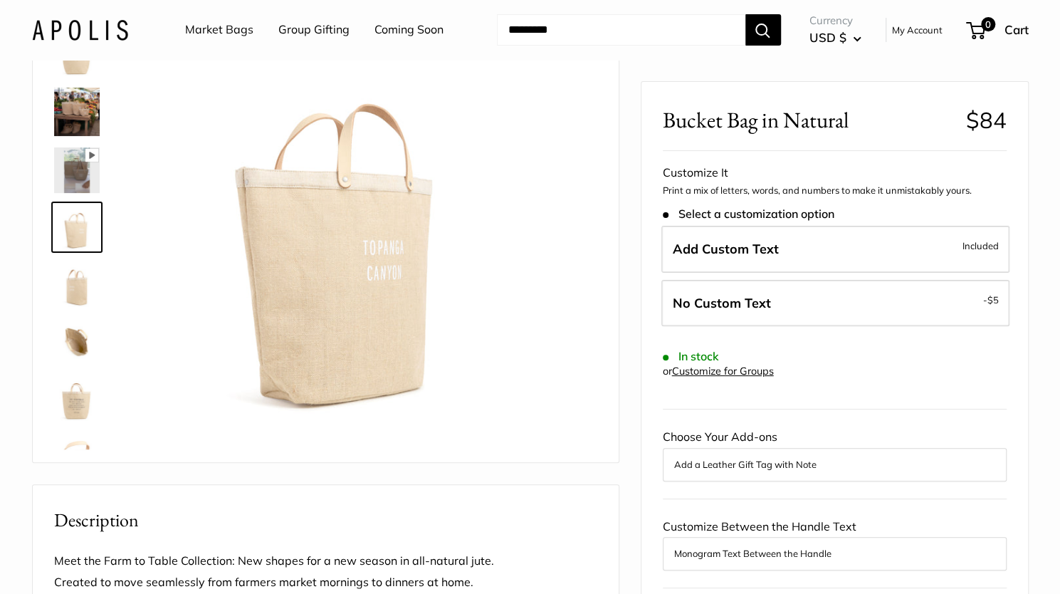
click at [75, 294] on img at bounding box center [77, 284] width 46 height 46
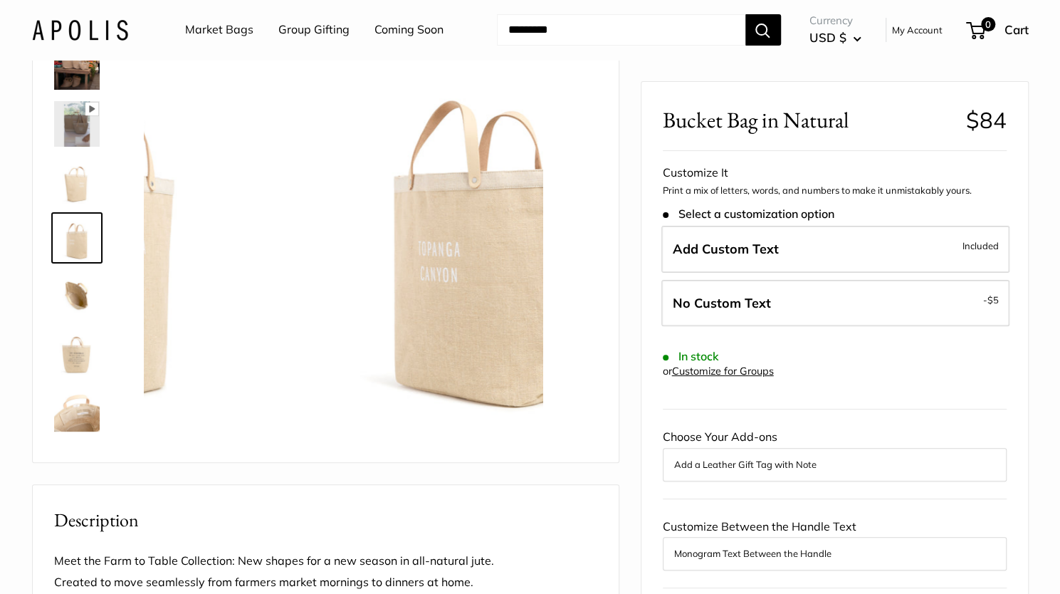
scroll to position [47, 0]
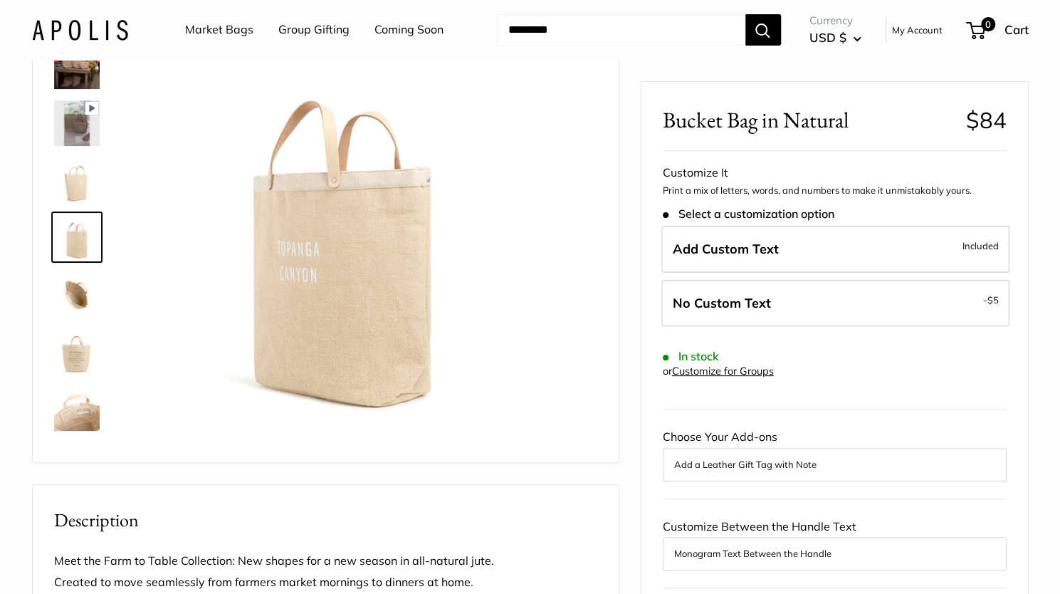
click at [84, 352] on img at bounding box center [77, 351] width 46 height 46
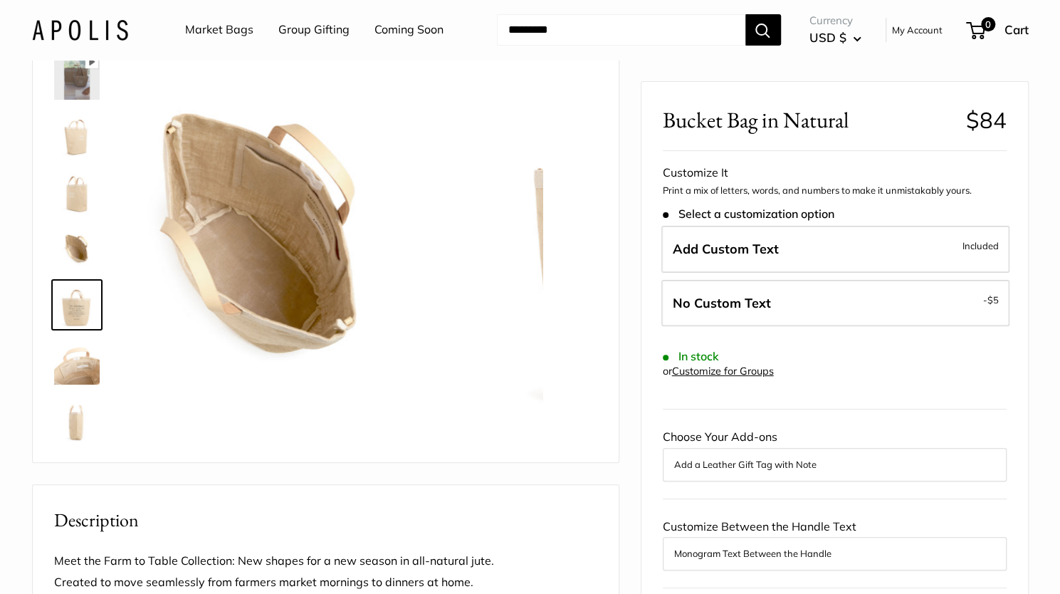
scroll to position [94, 0]
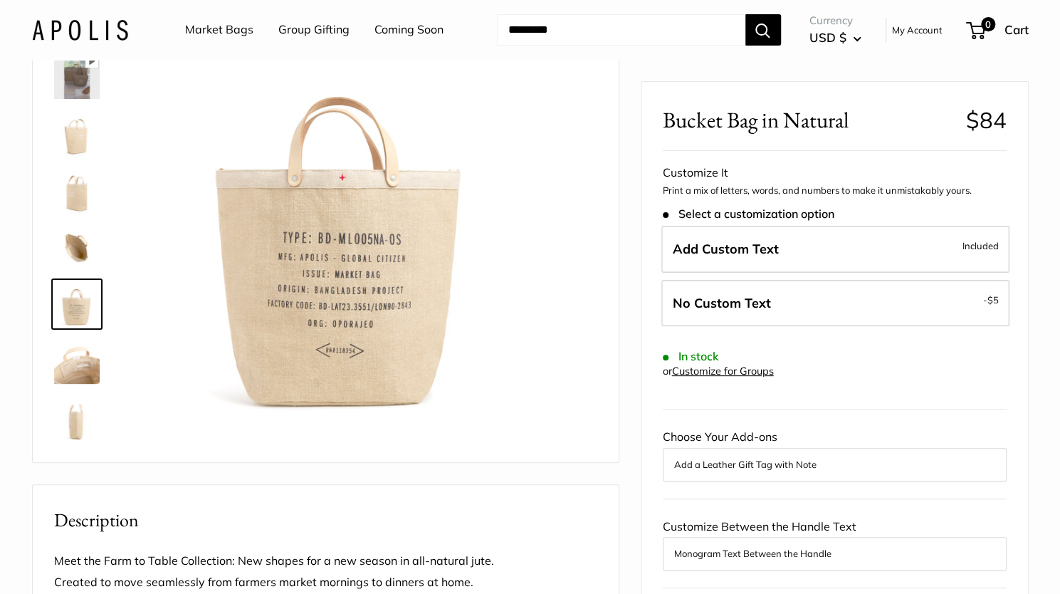
click at [78, 428] on img at bounding box center [77, 418] width 46 height 46
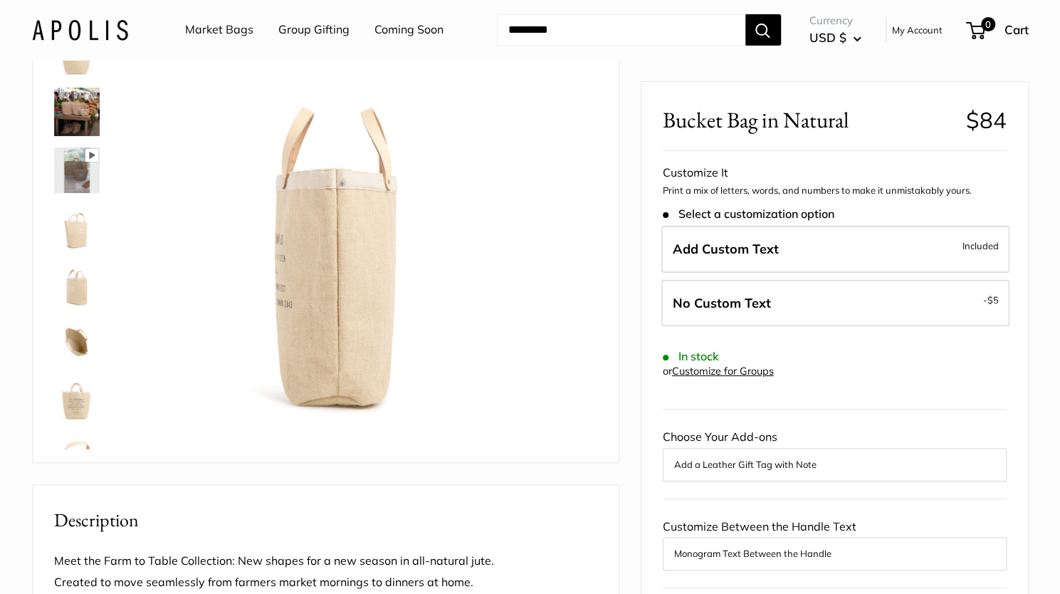
scroll to position [0, 0]
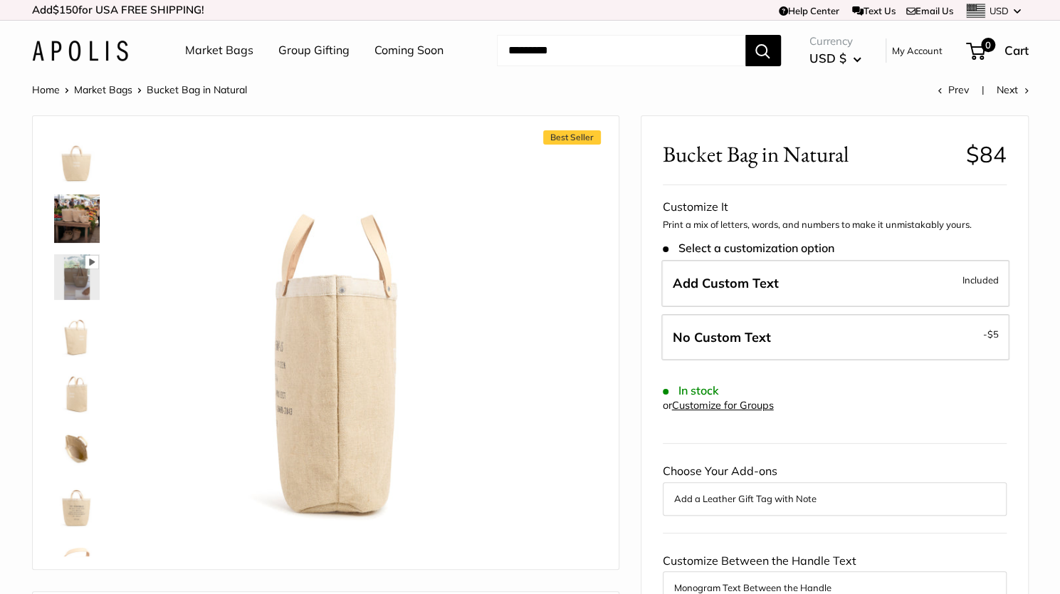
click at [65, 161] on img at bounding box center [77, 160] width 46 height 46
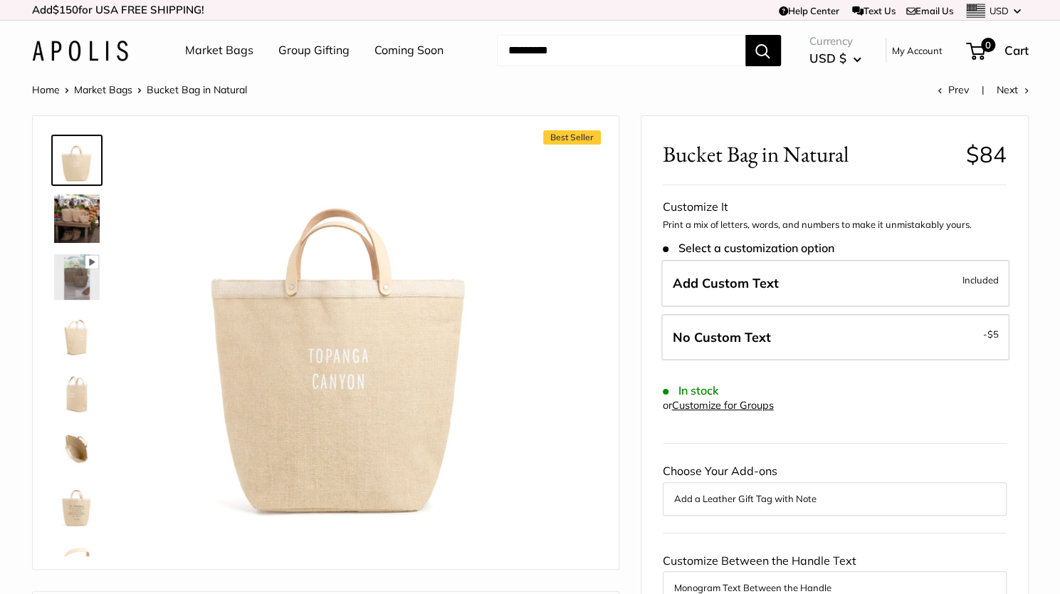
click at [74, 211] on img at bounding box center [77, 218] width 46 height 48
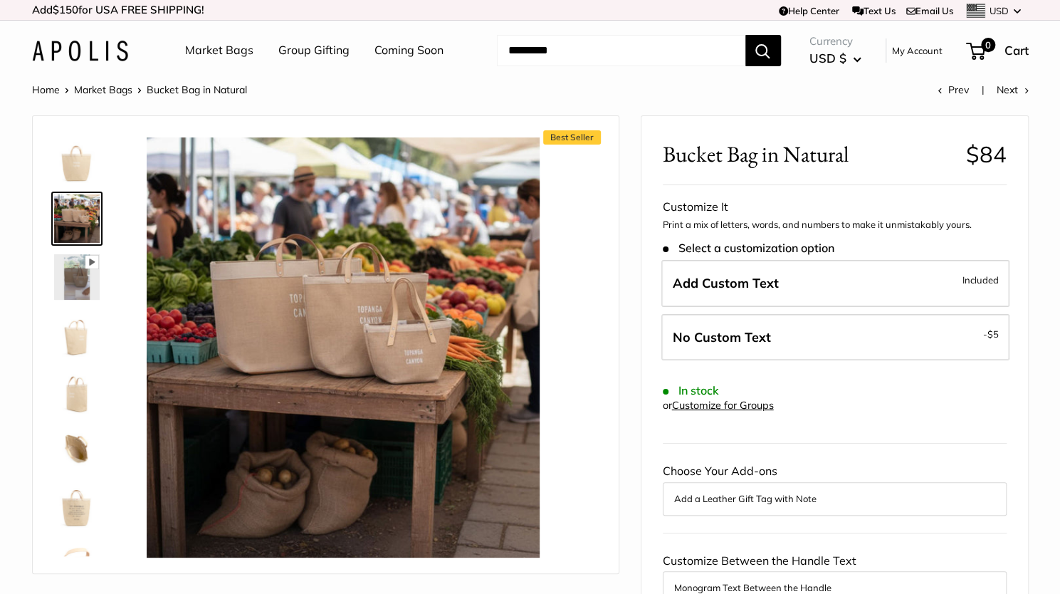
click at [84, 153] on img at bounding box center [77, 160] width 46 height 46
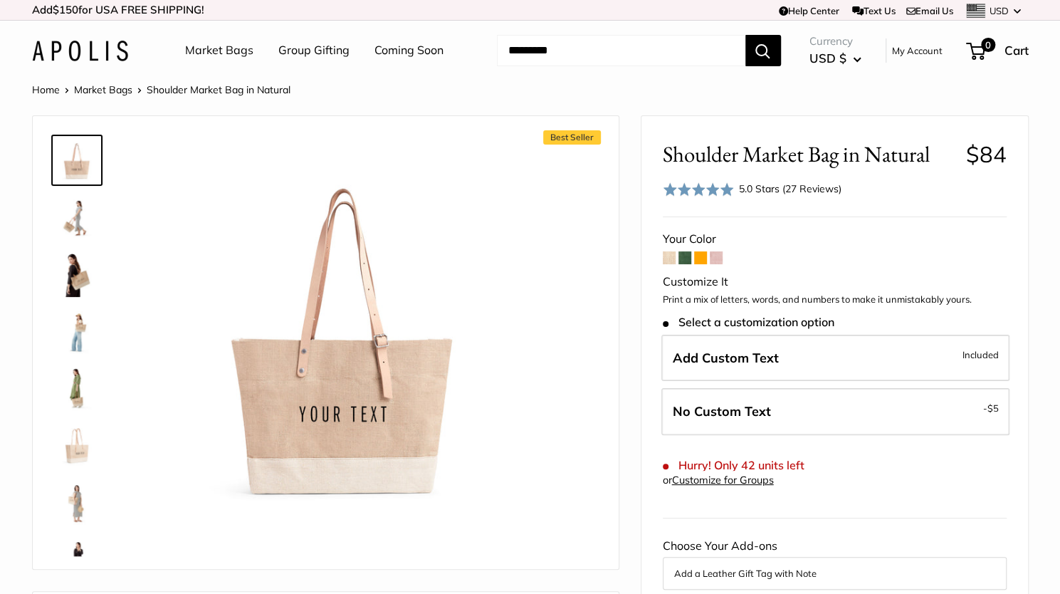
click at [699, 257] on span at bounding box center [700, 257] width 13 height 13
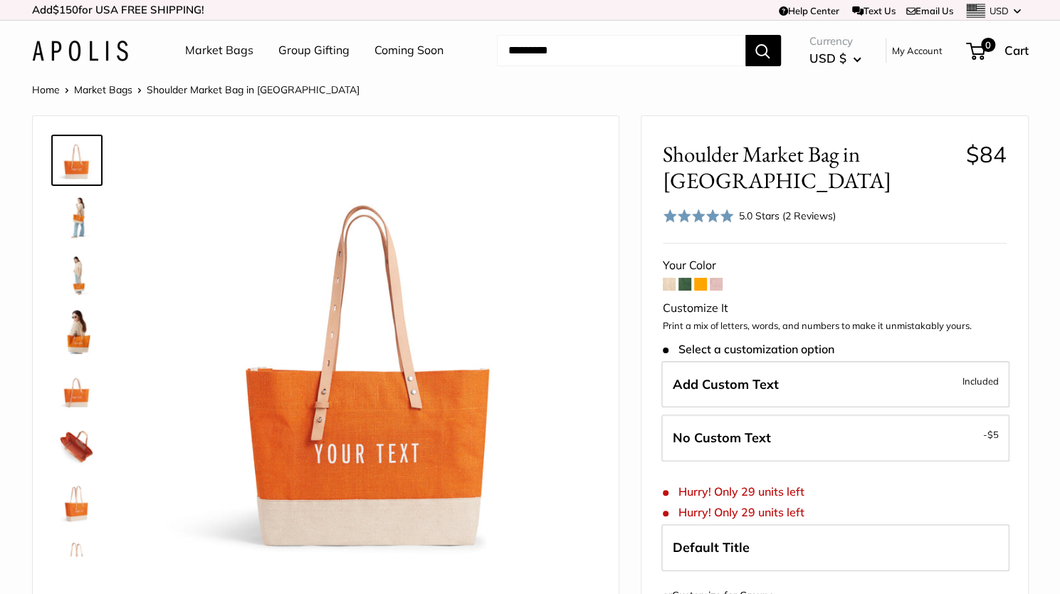
click at [713, 278] on span at bounding box center [716, 284] width 13 height 13
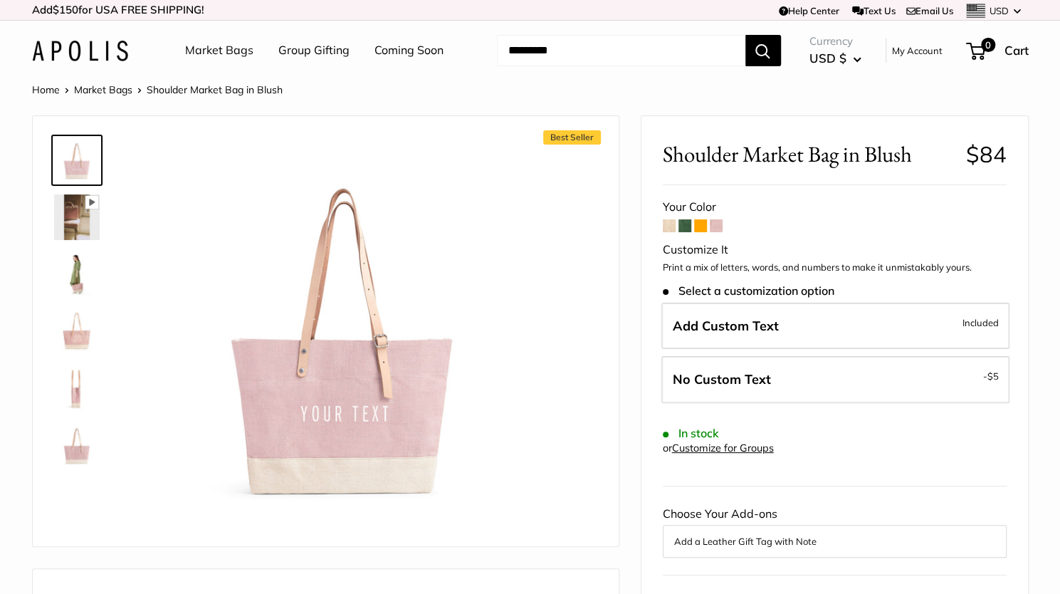
click at [78, 280] on img at bounding box center [77, 274] width 46 height 46
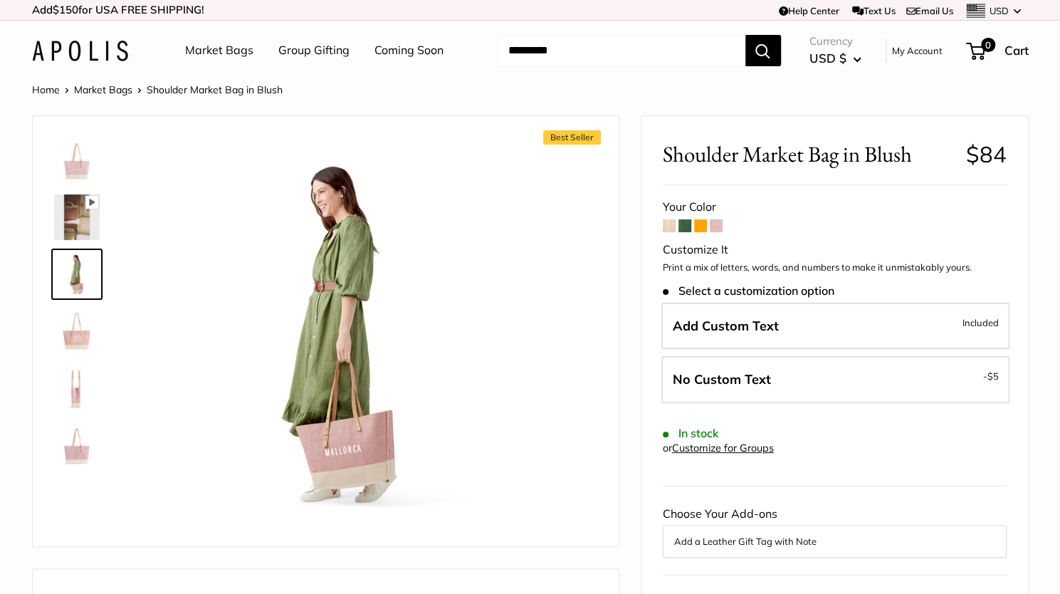
click at [76, 219] on img at bounding box center [77, 217] width 46 height 46
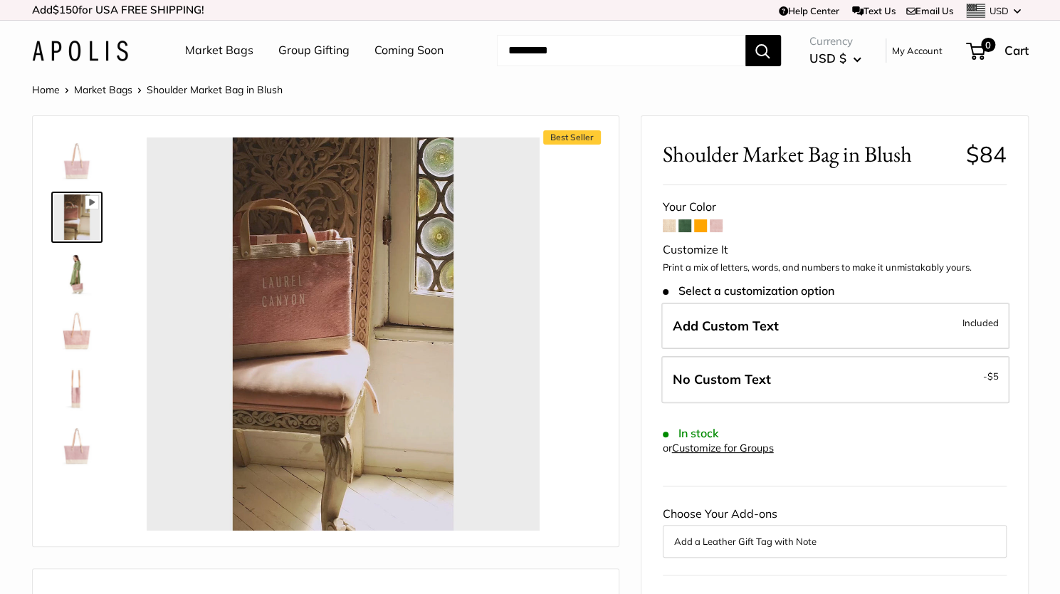
type input "*"
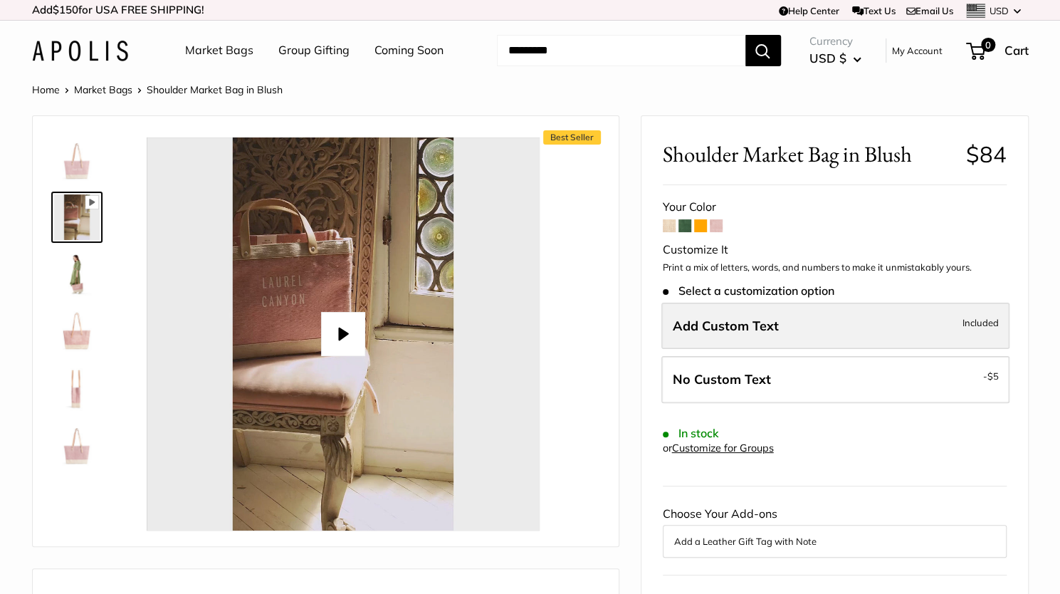
click at [735, 327] on span "Add Custom Text" at bounding box center [726, 325] width 106 height 16
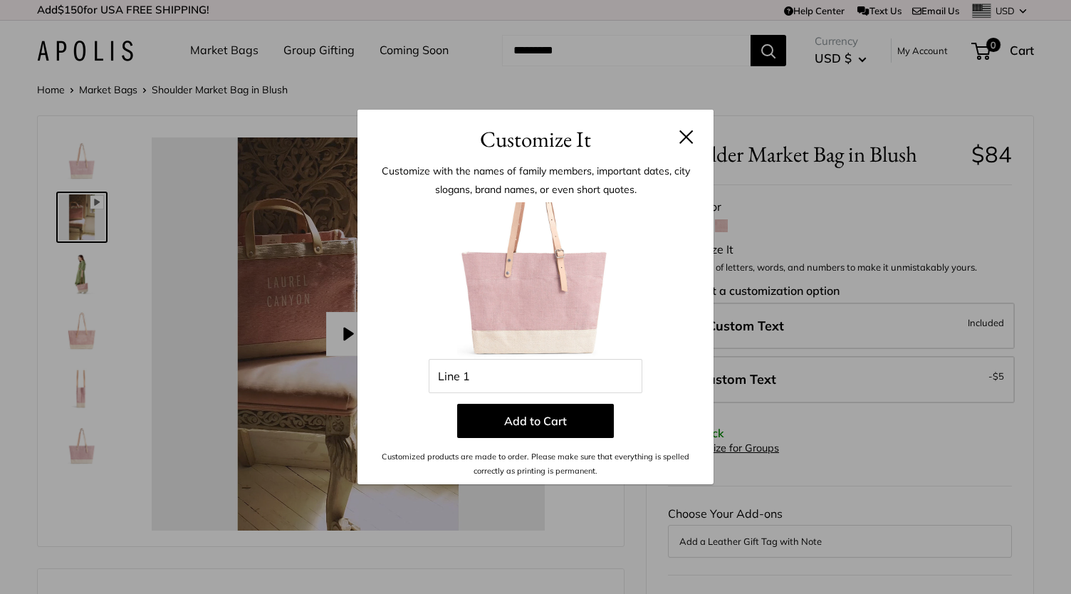
click at [688, 139] on button at bounding box center [686, 137] width 14 height 14
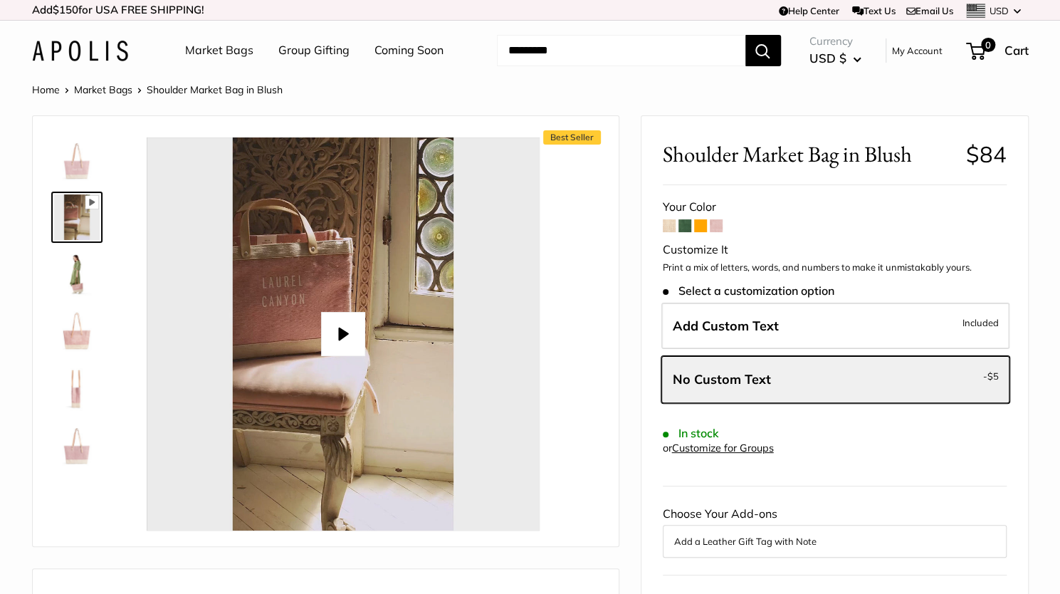
click at [717, 226] on span at bounding box center [716, 225] width 13 height 13
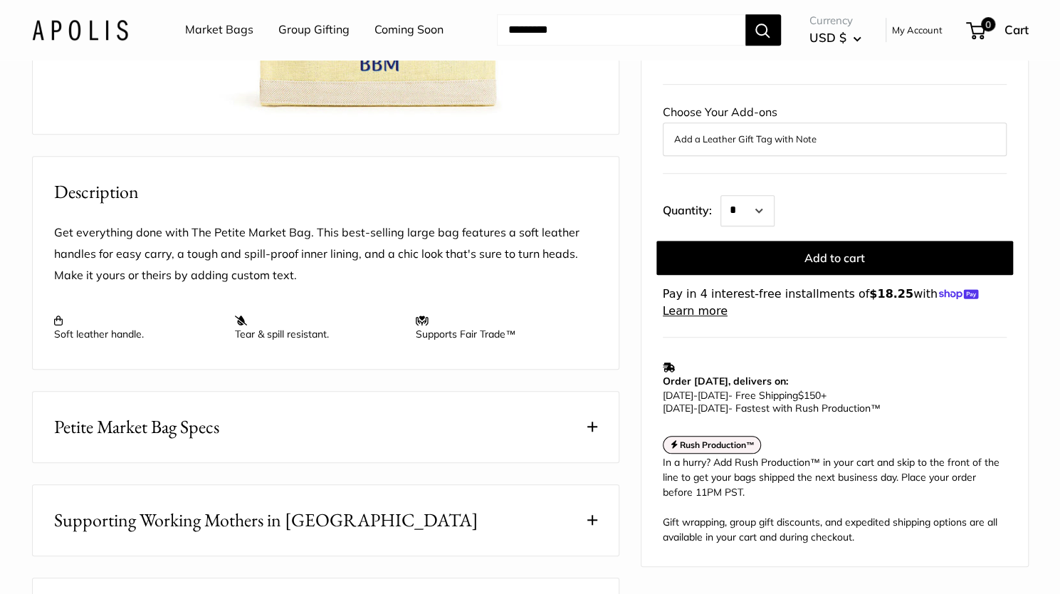
scroll to position [470, 0]
click at [582, 461] on button "Petite Market Bag Specs" at bounding box center [326, 426] width 586 height 70
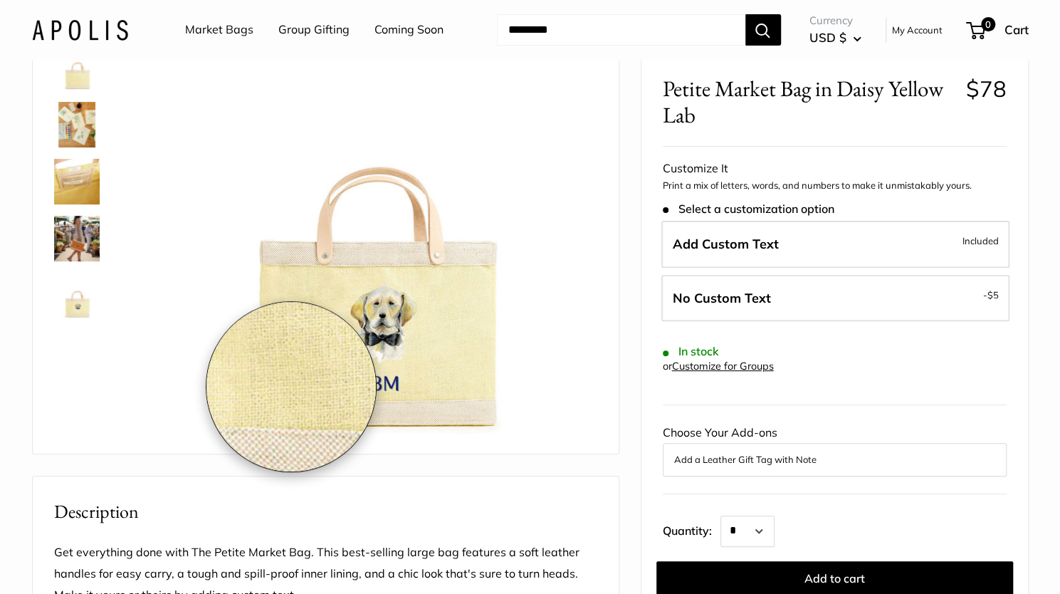
scroll to position [0, 0]
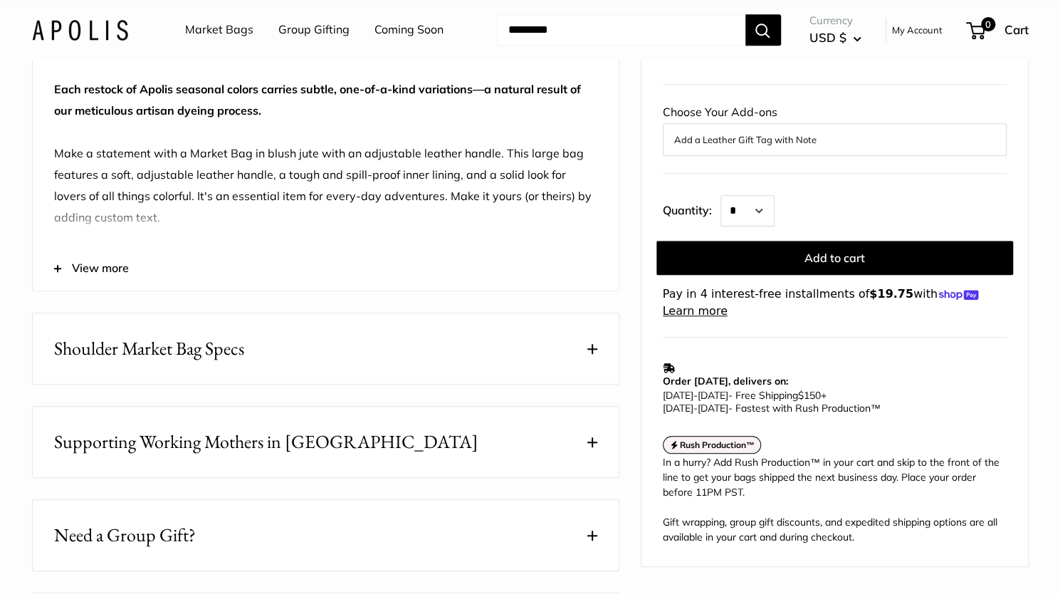
scroll to position [636, 0]
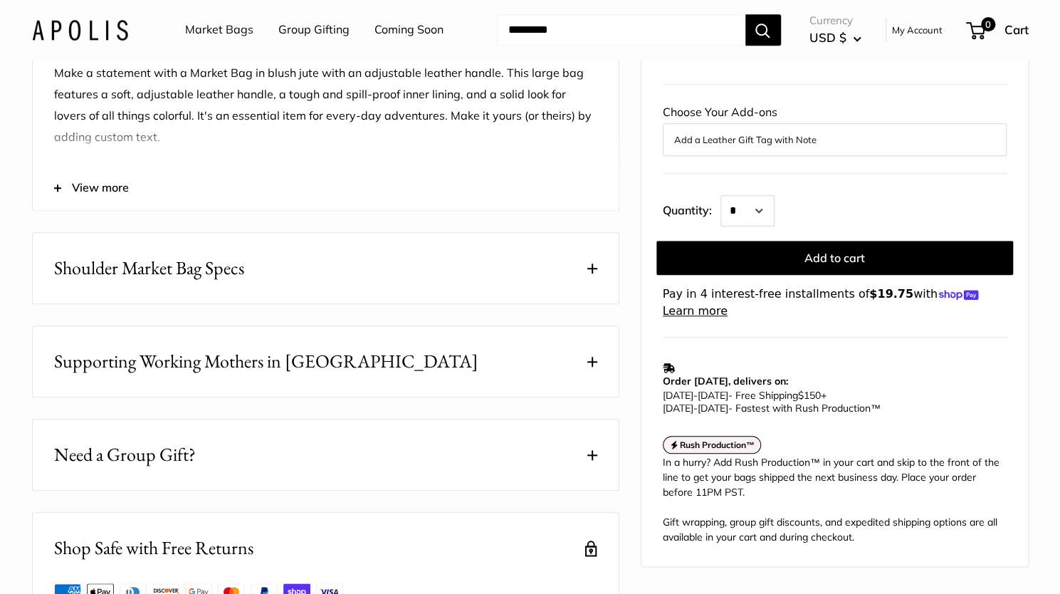
click at [595, 273] on span at bounding box center [592, 268] width 10 height 10
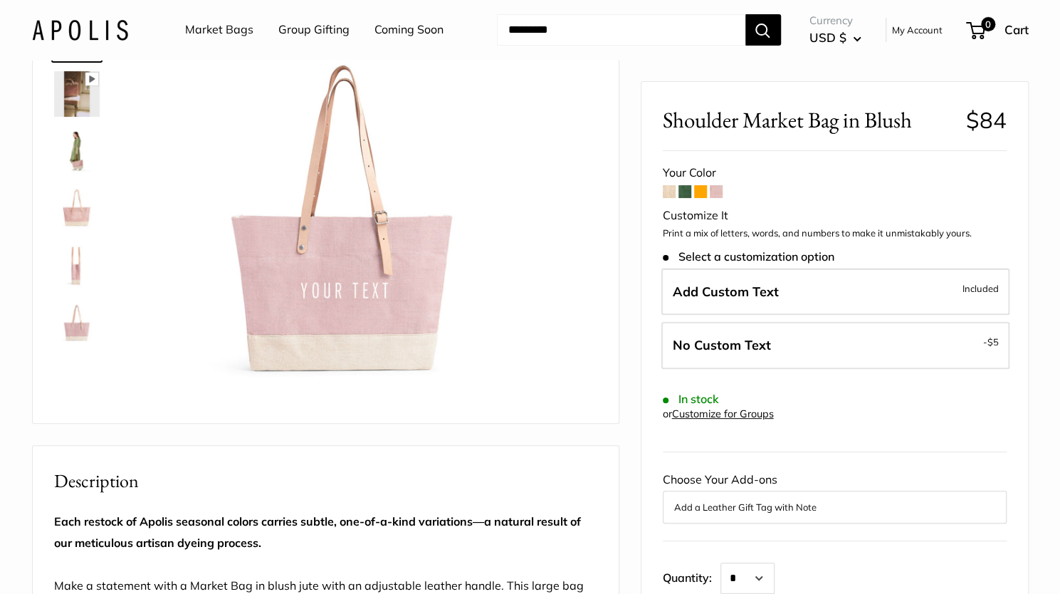
scroll to position [122, 0]
click at [83, 156] on img at bounding box center [77, 153] width 46 height 46
